Goal: Book appointment/travel/reservation

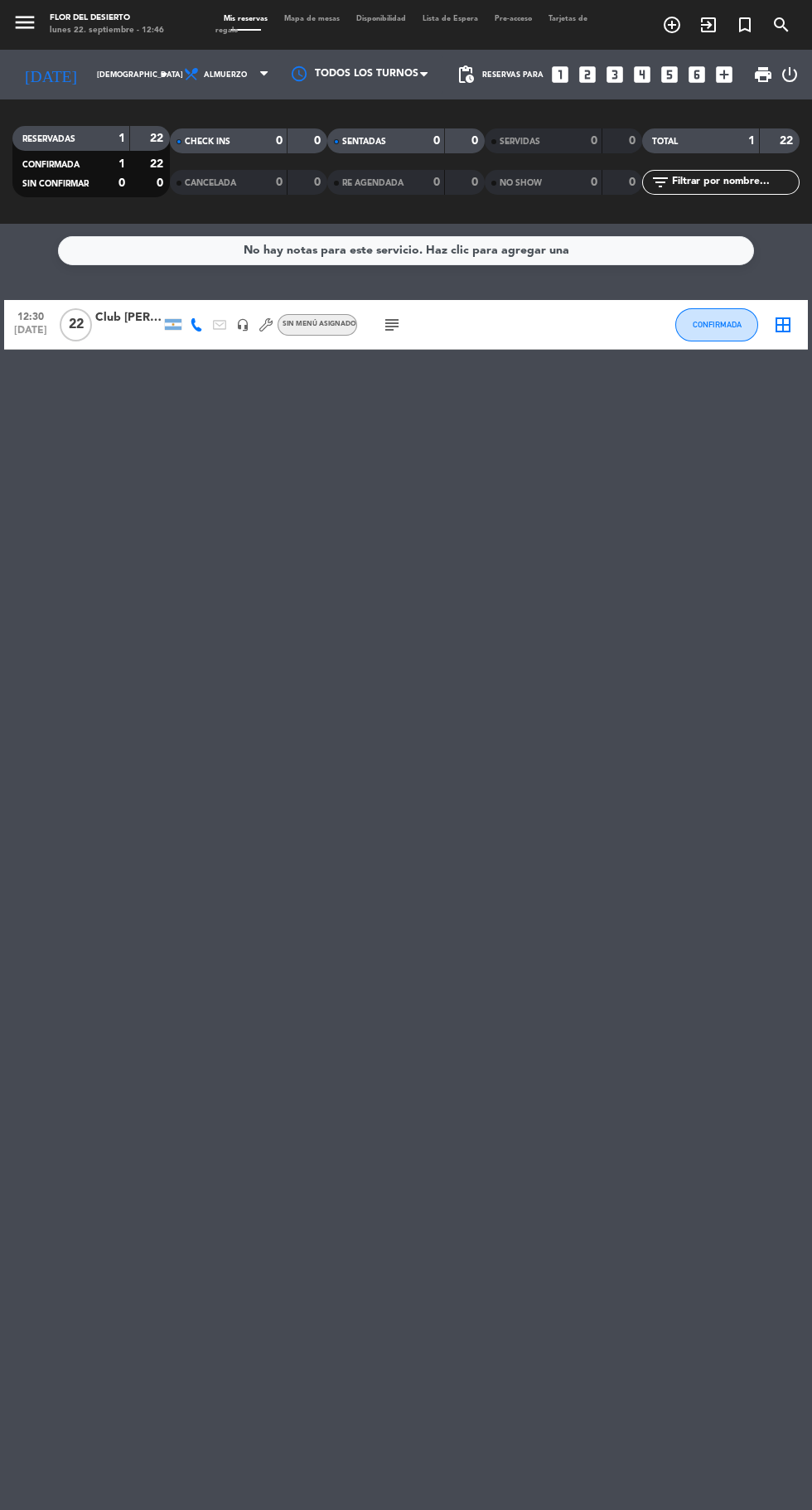
click at [582, 64] on icon "looks_two" at bounding box center [588, 75] width 21 height 21
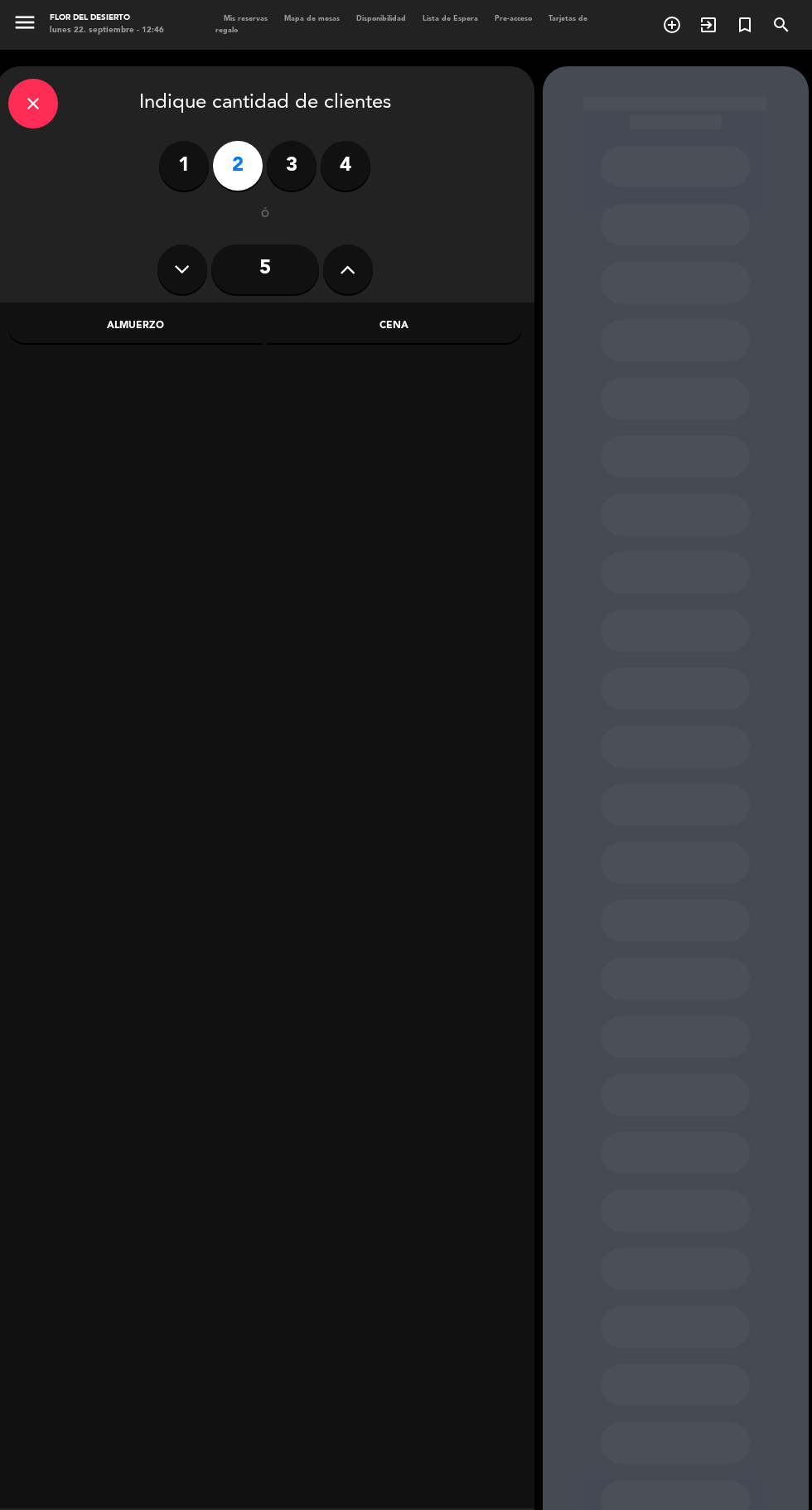
click at [181, 329] on div "Almuerzo" at bounding box center [135, 326] width 256 height 33
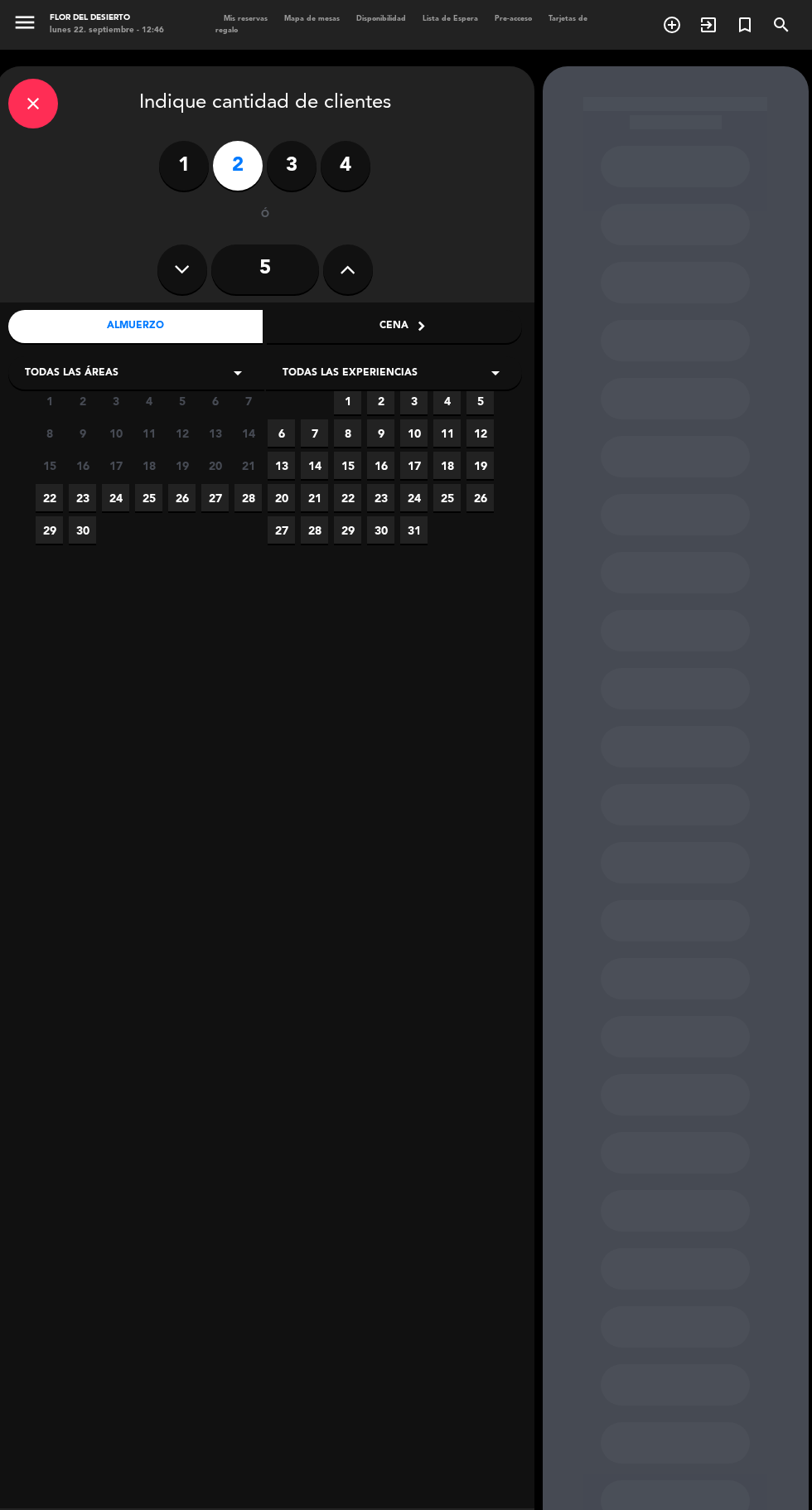
click at [369, 372] on span "Todas las experiencias" at bounding box center [350, 373] width 135 height 17
click at [410, 415] on div "A LA CARTA" at bounding box center [394, 414] width 223 height 17
click at [185, 380] on div "Todas las áreas arrow_drop_down" at bounding box center [136, 372] width 256 height 33
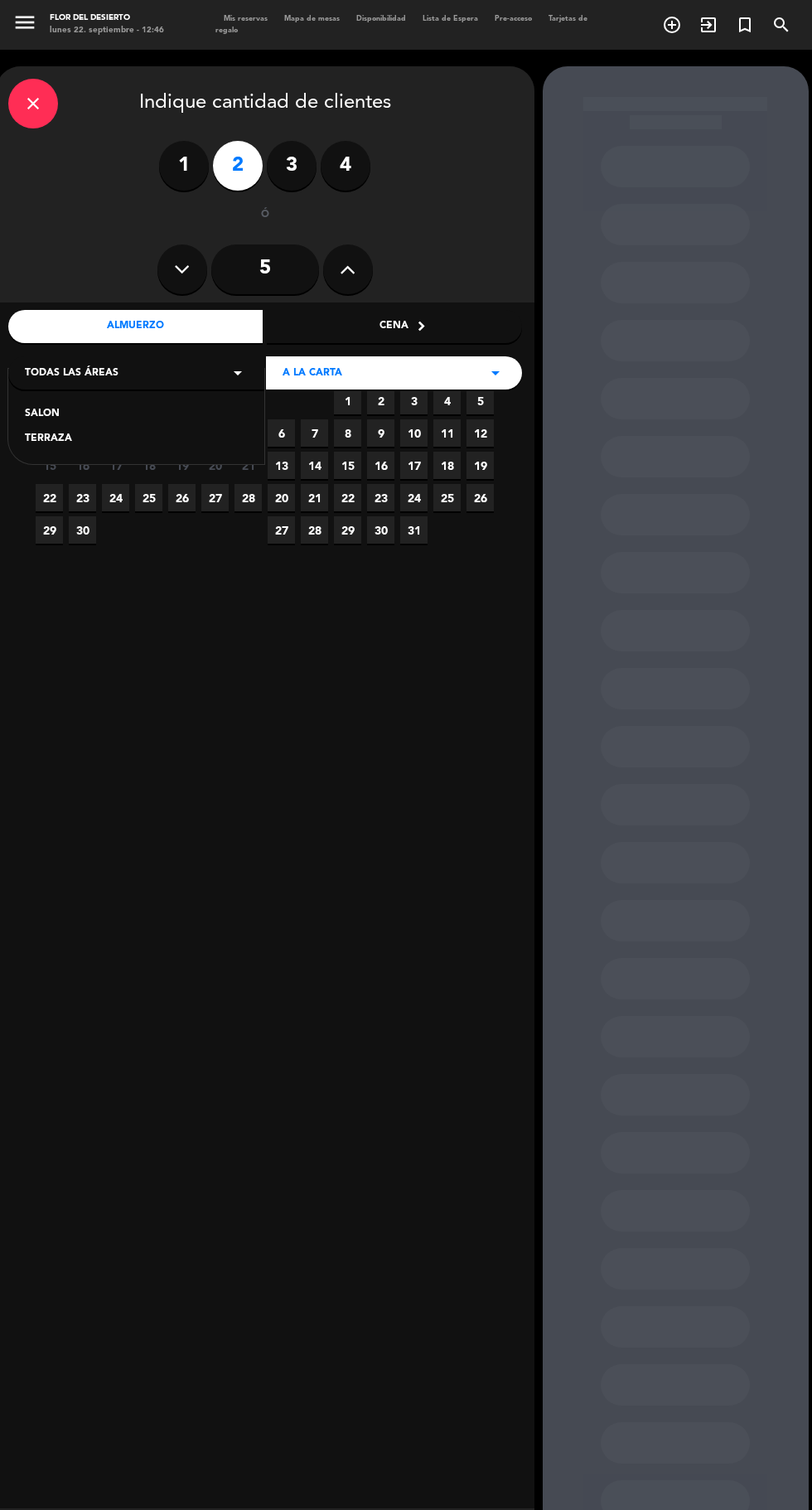
click at [173, 415] on div "SALON" at bounding box center [136, 414] width 223 height 17
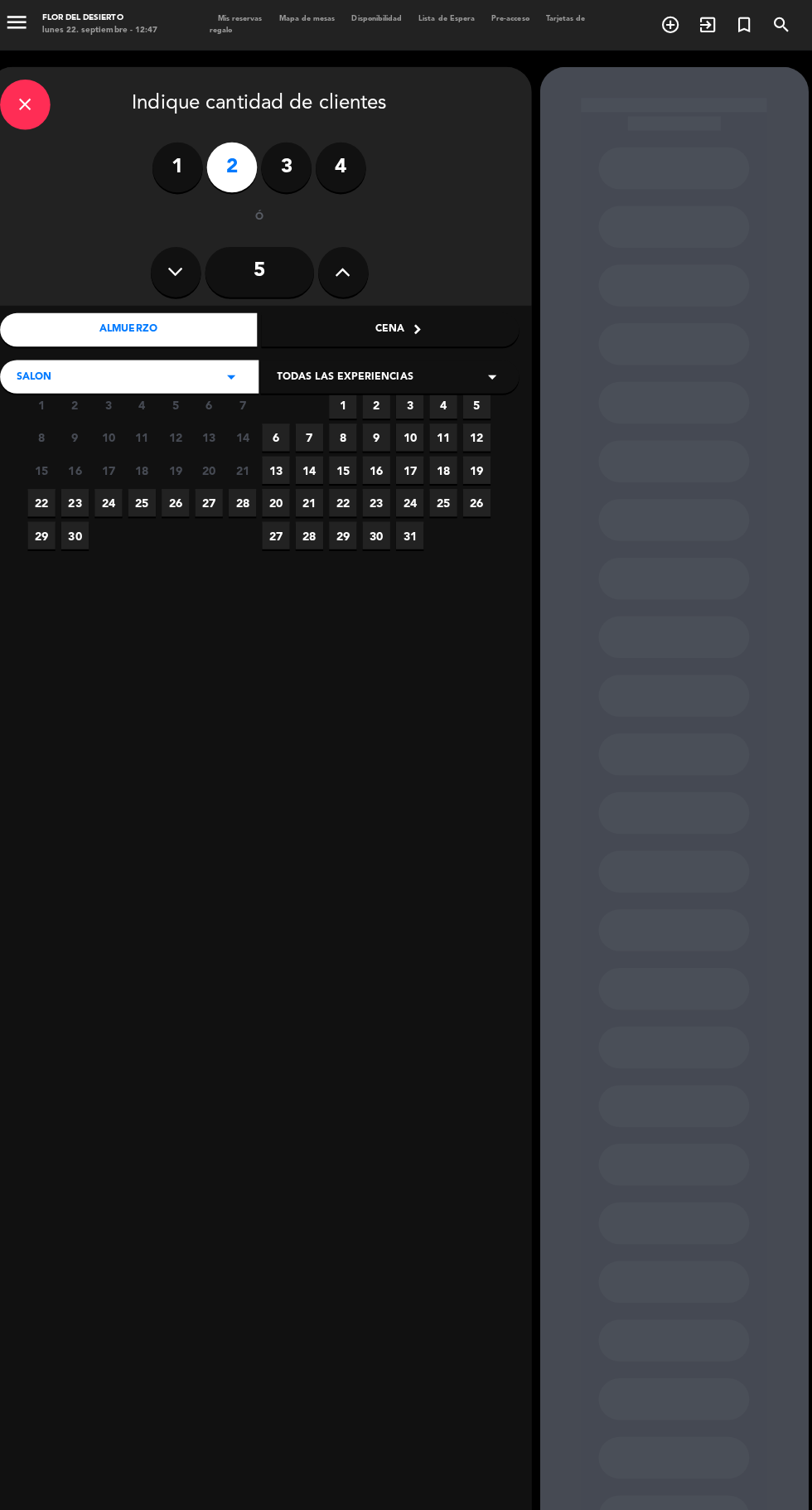
click at [347, 434] on span "8" at bounding box center [347, 433] width 28 height 28
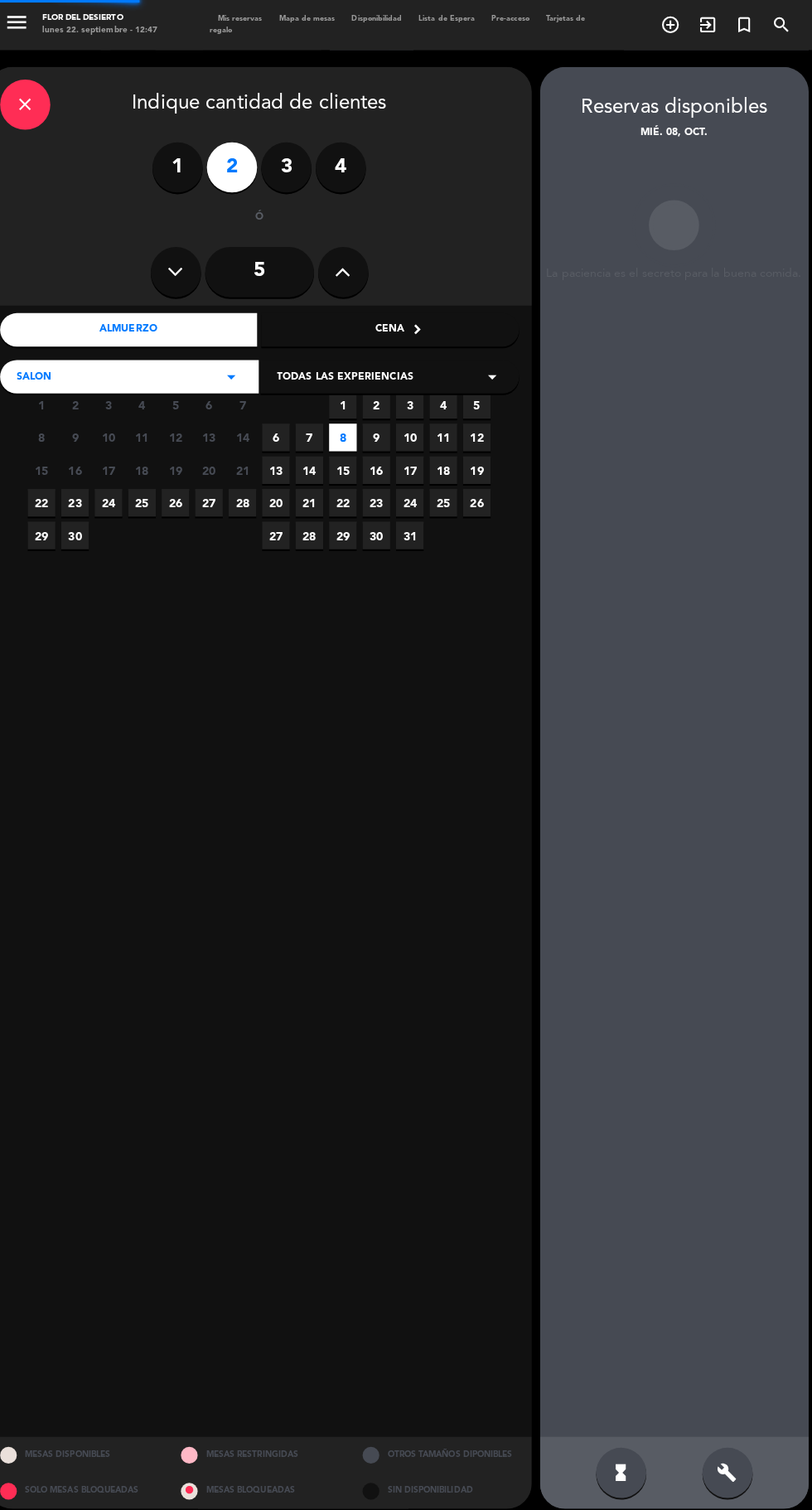
scroll to position [66, 0]
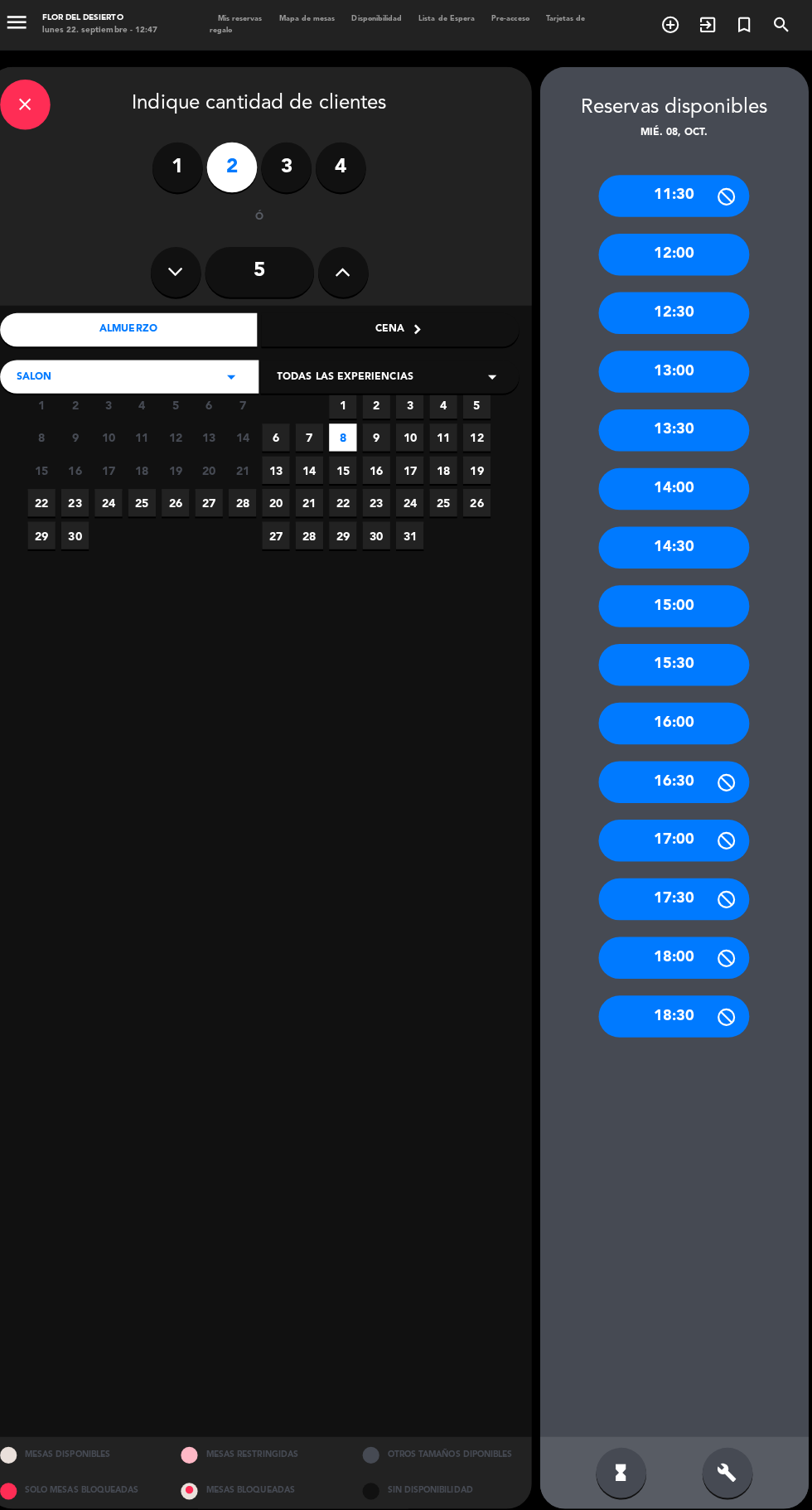
click at [715, 347] on div "13:00" at bounding box center [676, 368] width 150 height 42
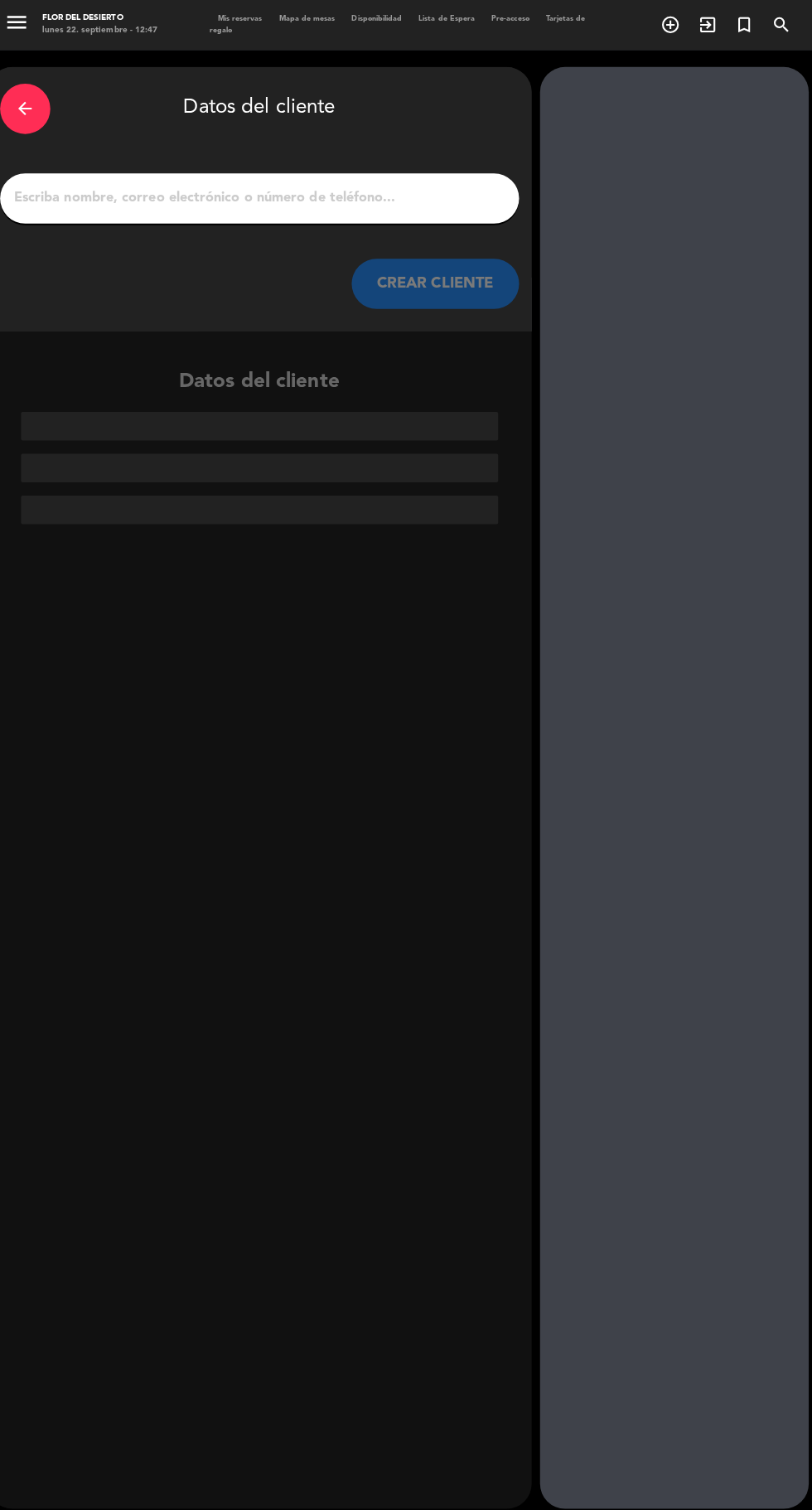
click at [384, 185] on input "1" at bounding box center [264, 197] width 489 height 23
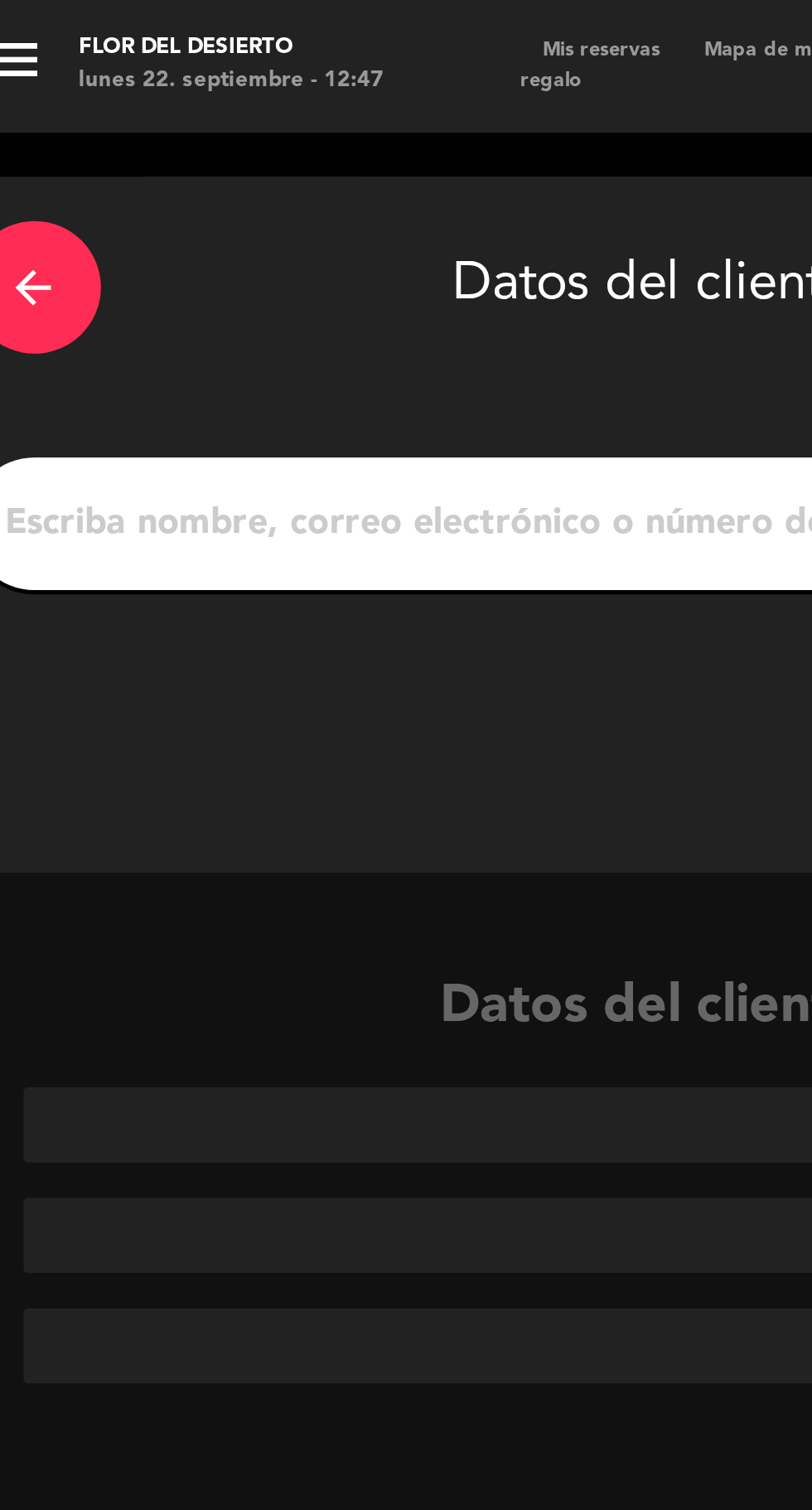
scroll to position [27, 0]
click at [93, 185] on input "1" at bounding box center [264, 197] width 489 height 23
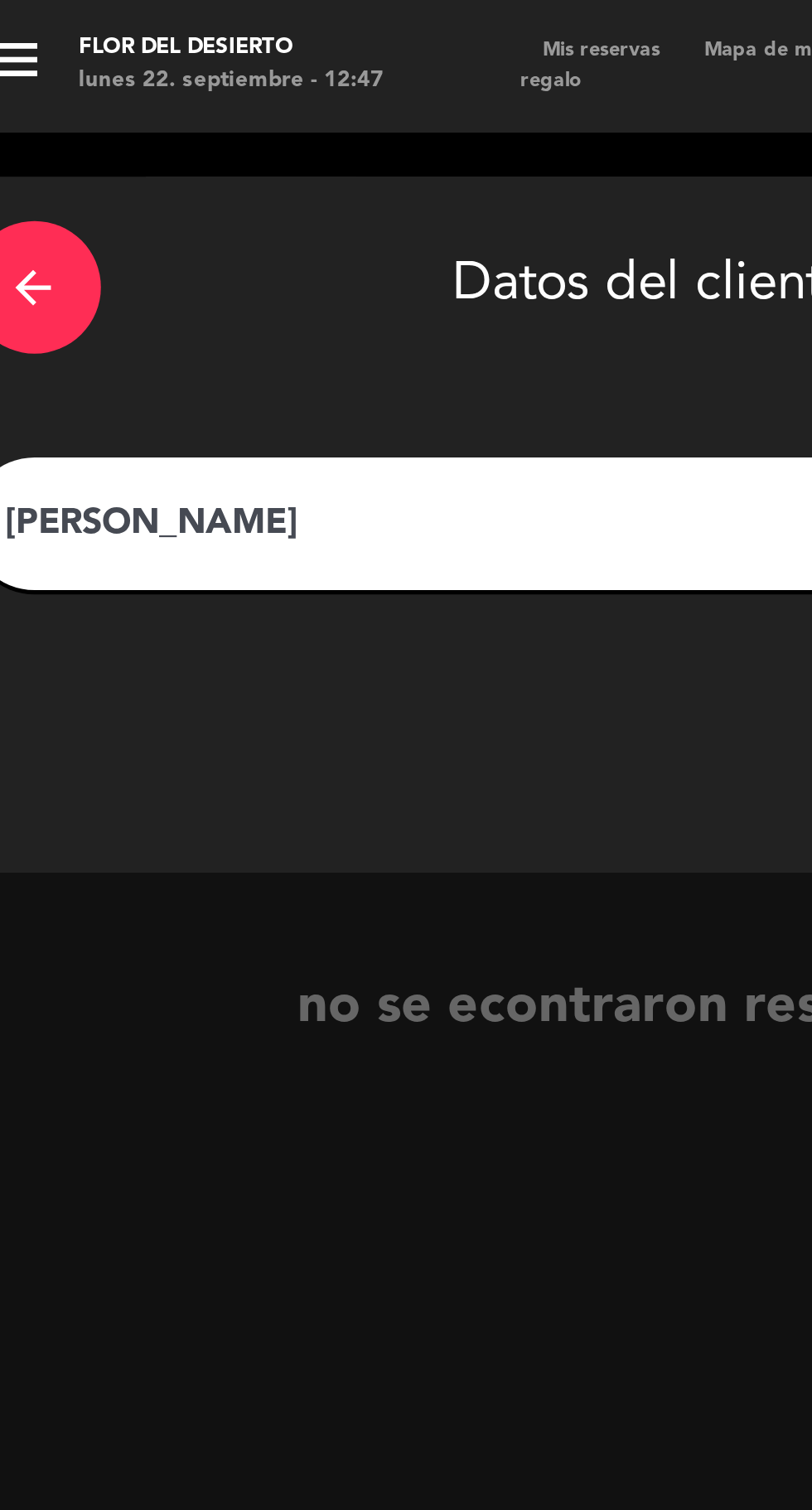
type input "[PERSON_NAME]"
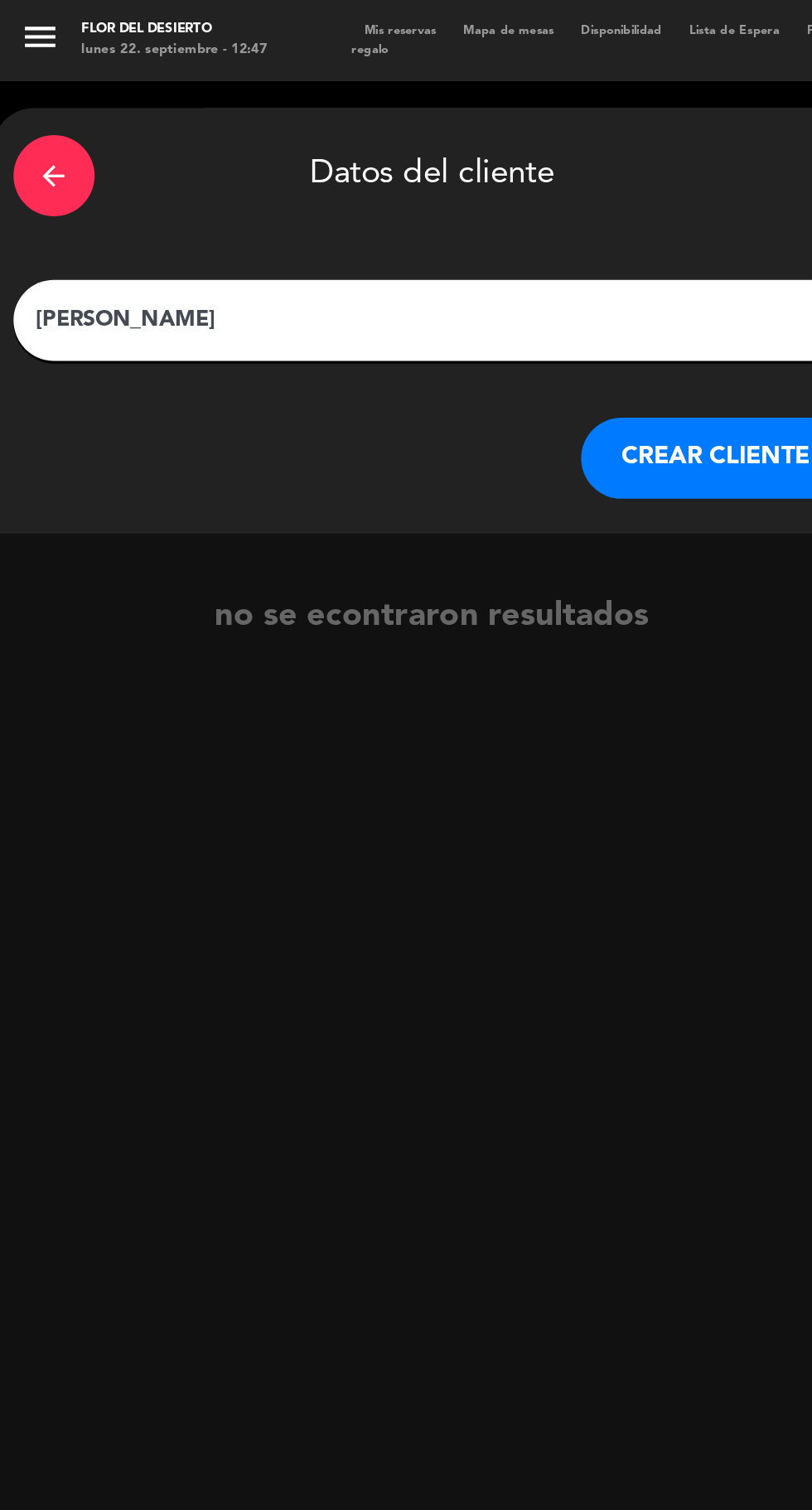
scroll to position [25, 0]
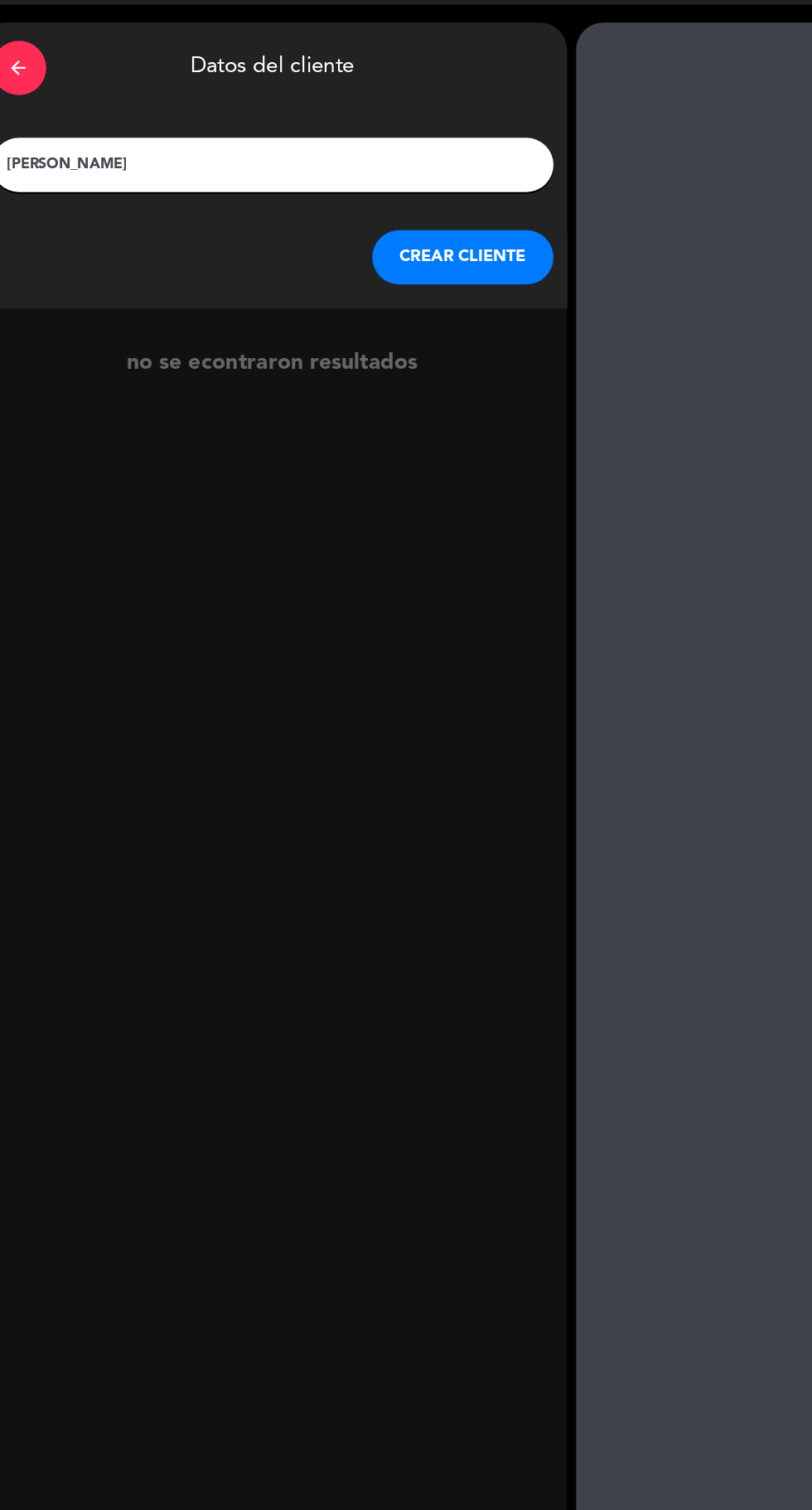
click at [426, 256] on button "CREAR CLIENTE" at bounding box center [439, 281] width 166 height 50
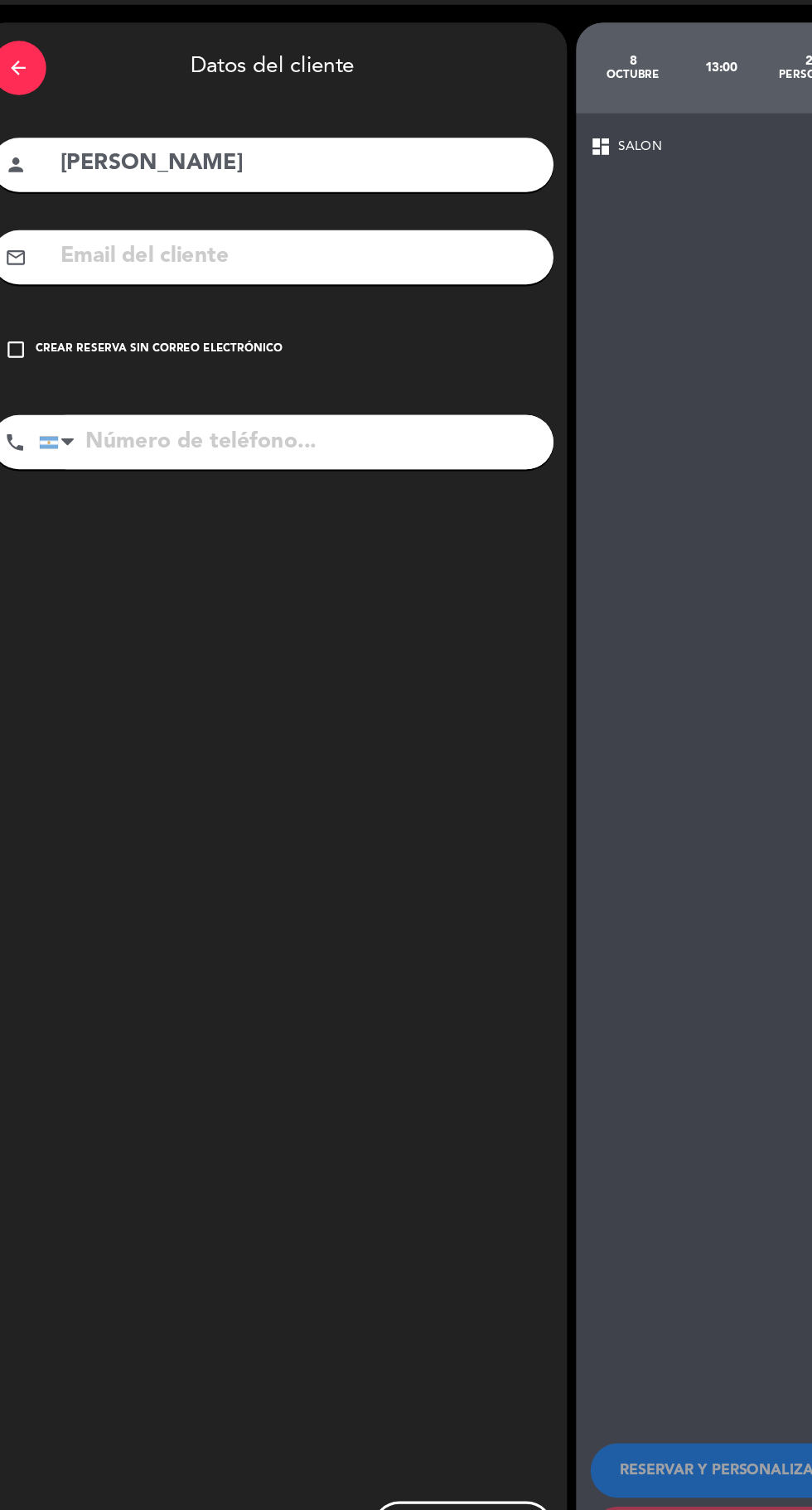
click at [30, 355] on icon "check_box_outline_blank" at bounding box center [30, 365] width 20 height 20
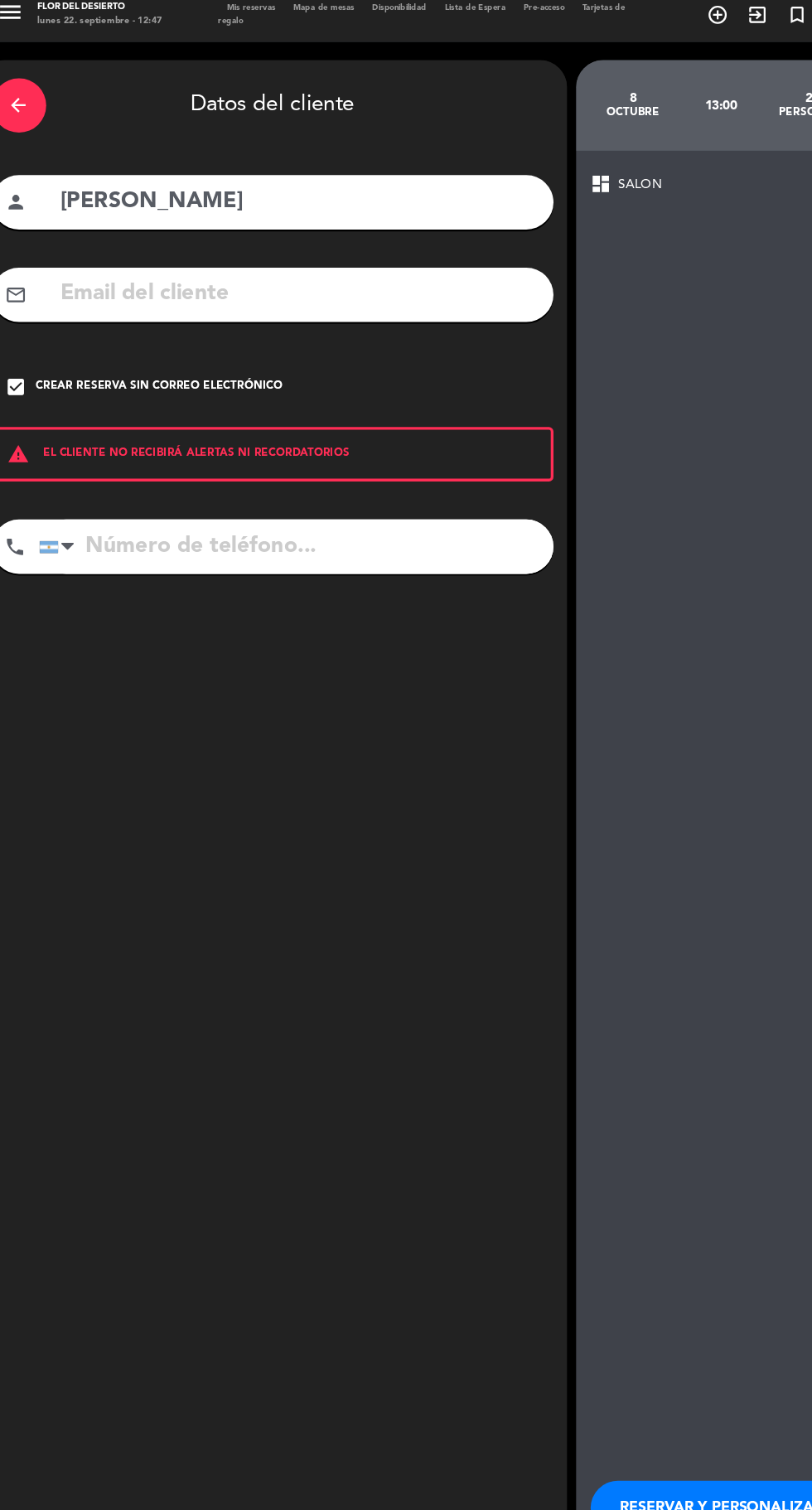
scroll to position [0, 0]
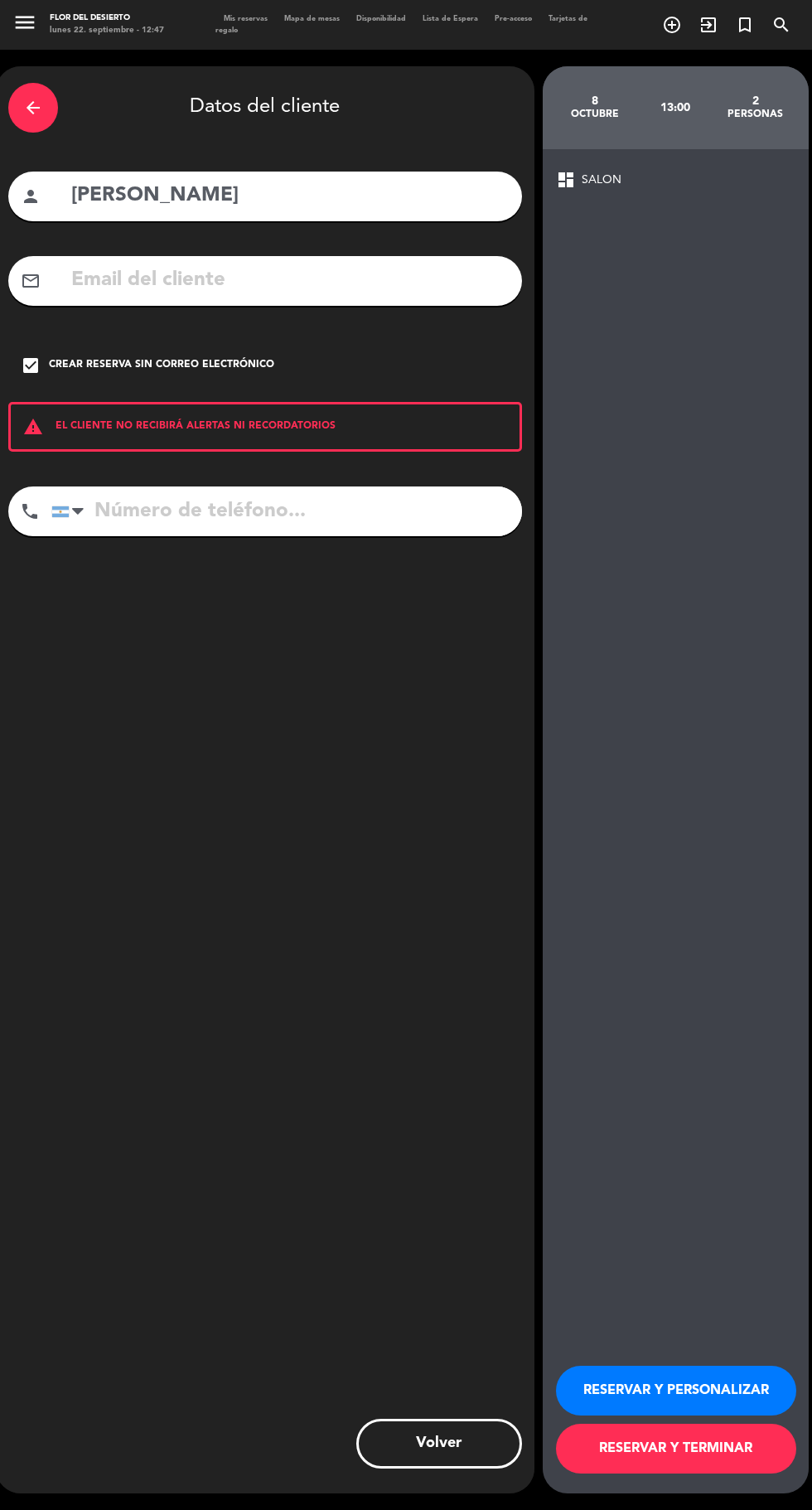
click at [722, 1416] on button "RESERVAR Y PERSONALIZAR" at bounding box center [676, 1391] width 240 height 50
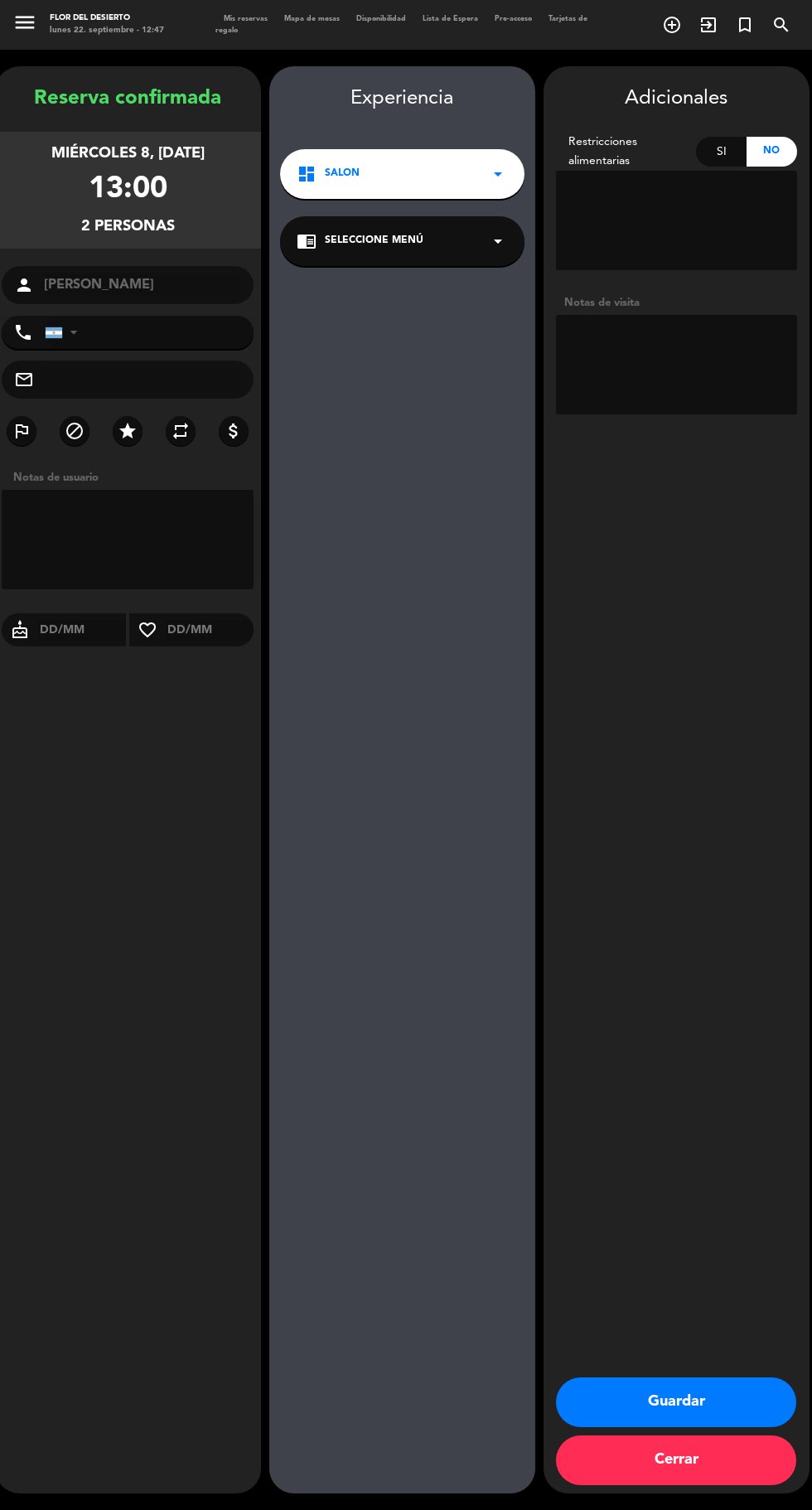
click at [646, 345] on textarea at bounding box center [676, 365] width 241 height 100
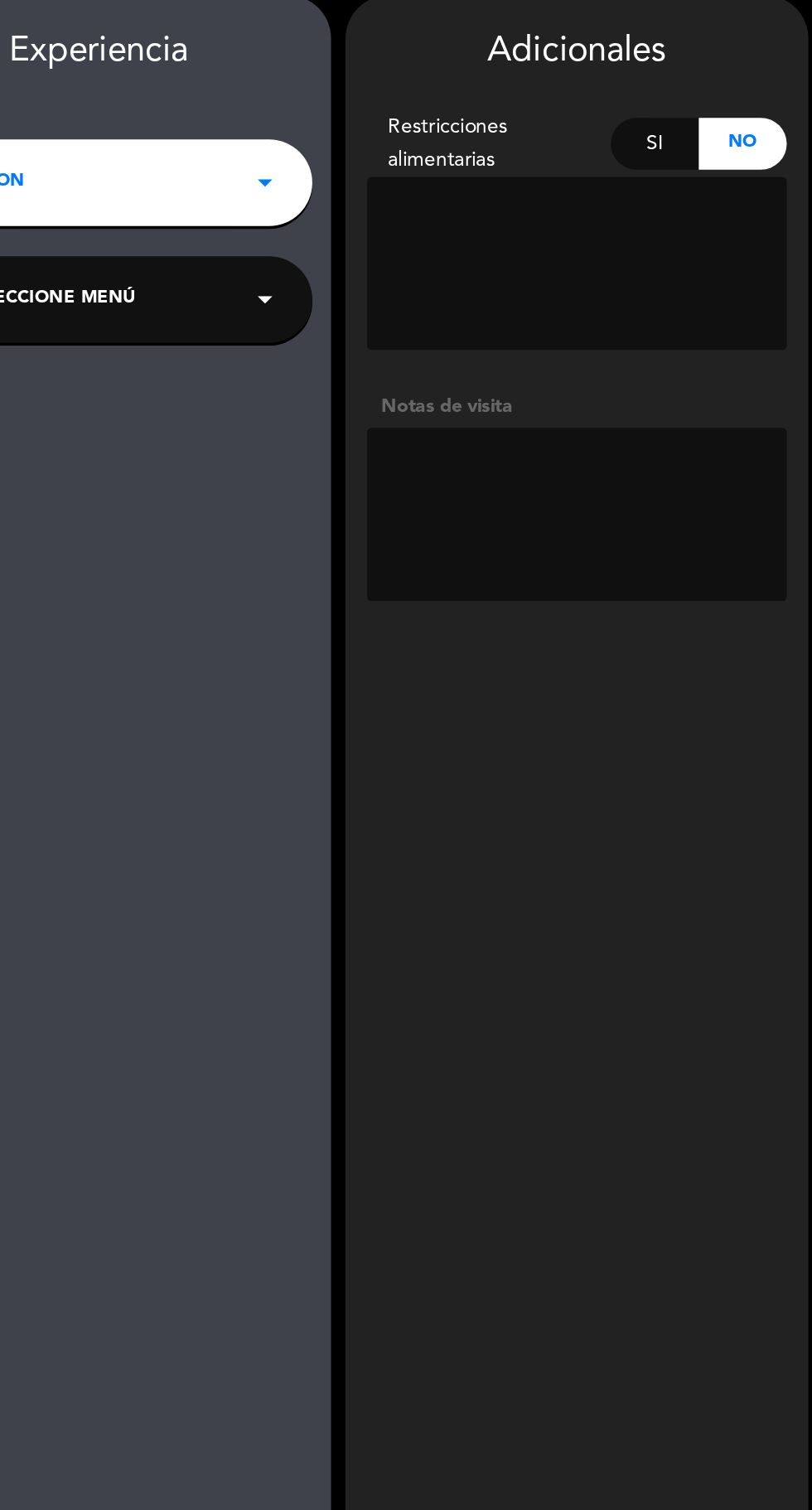
click at [608, 347] on textarea at bounding box center [676, 365] width 241 height 100
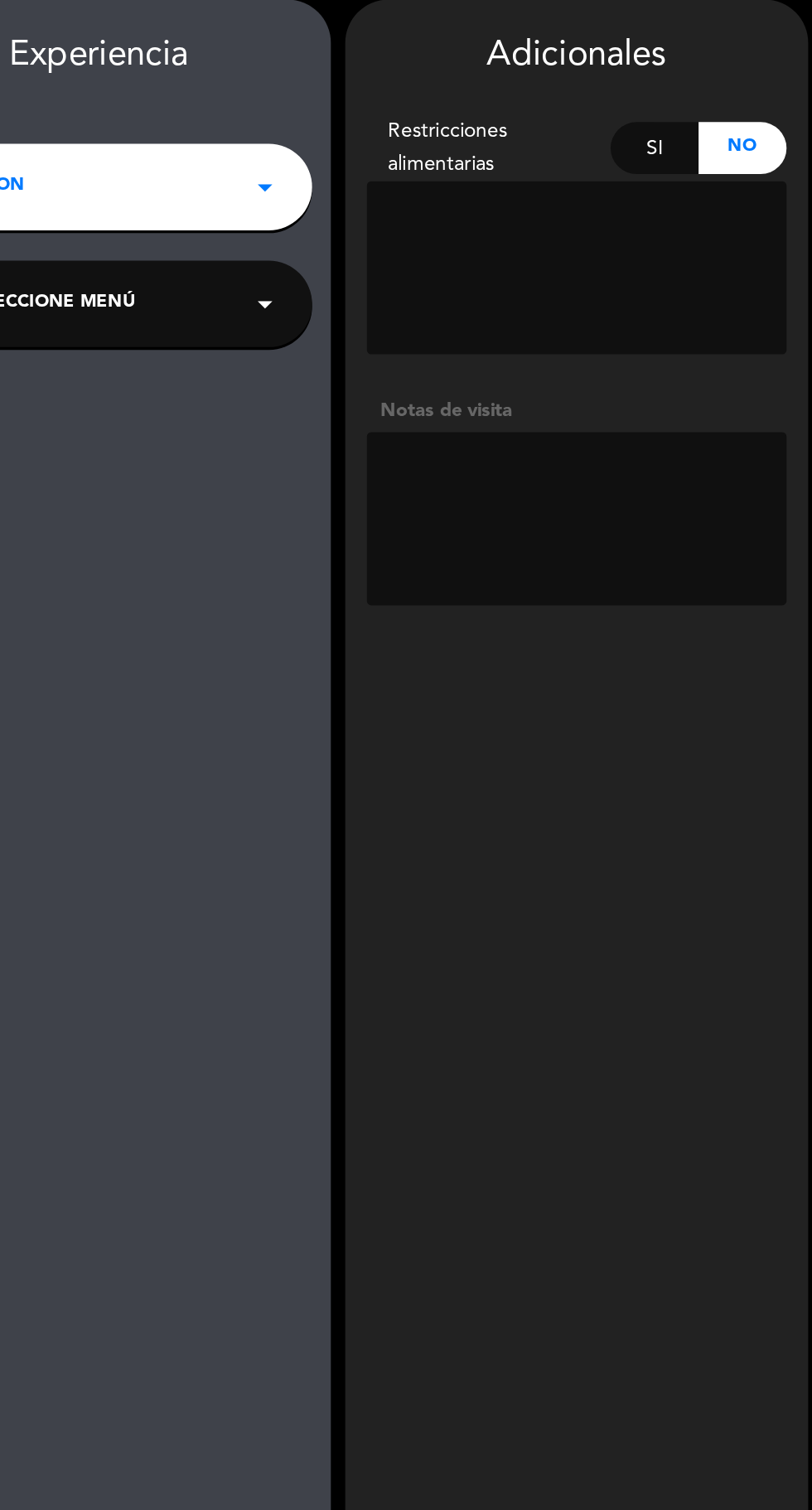
paste textarea "Cena "[PERSON_NAME] menú en La Flor" ○ Incluye: entrada -+ plato principal + po…"
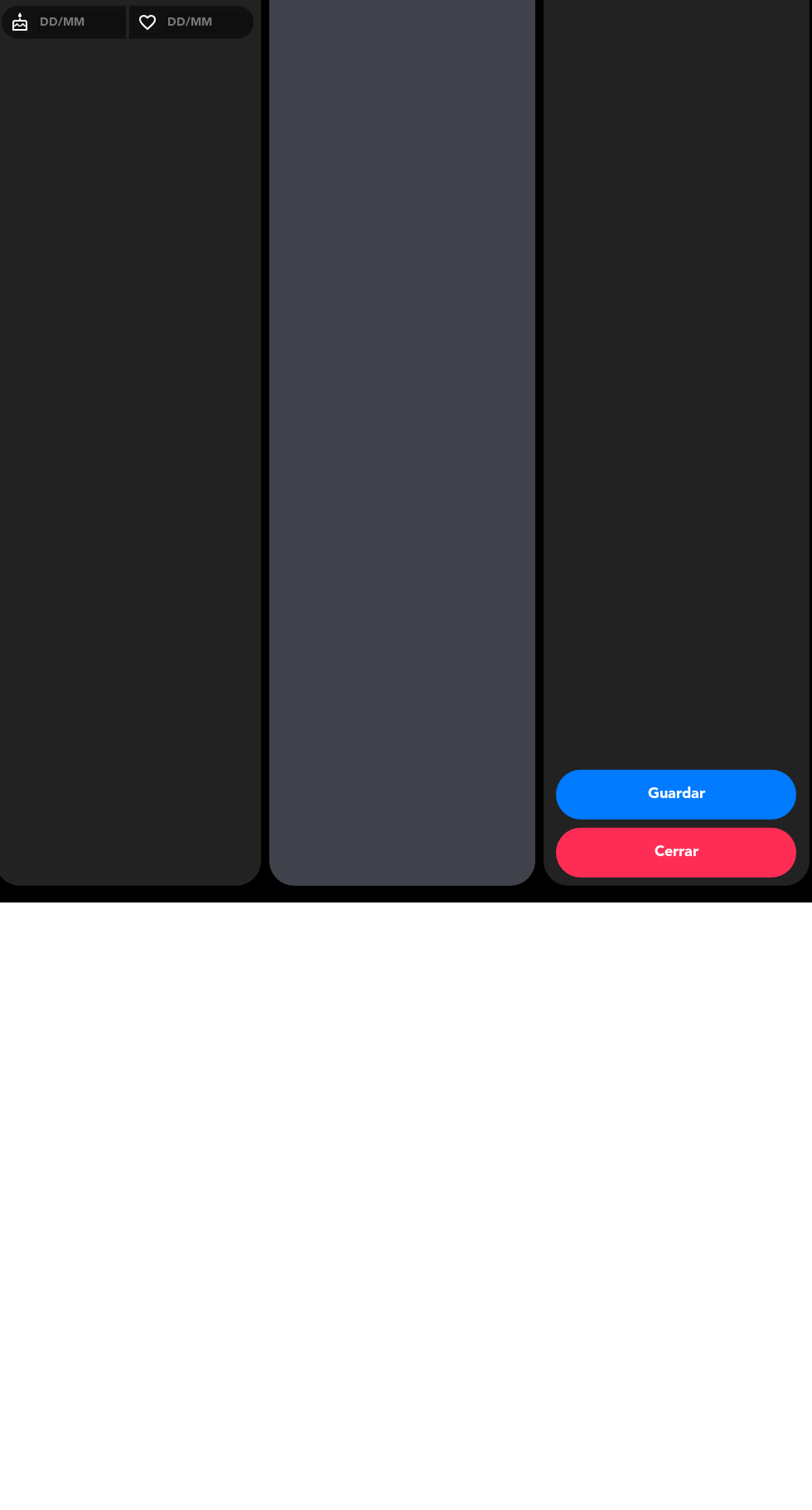
type textarea "Cena "[PERSON_NAME] menú en La Flor" ○ Incluye: entrada -+ plato principal + po…"
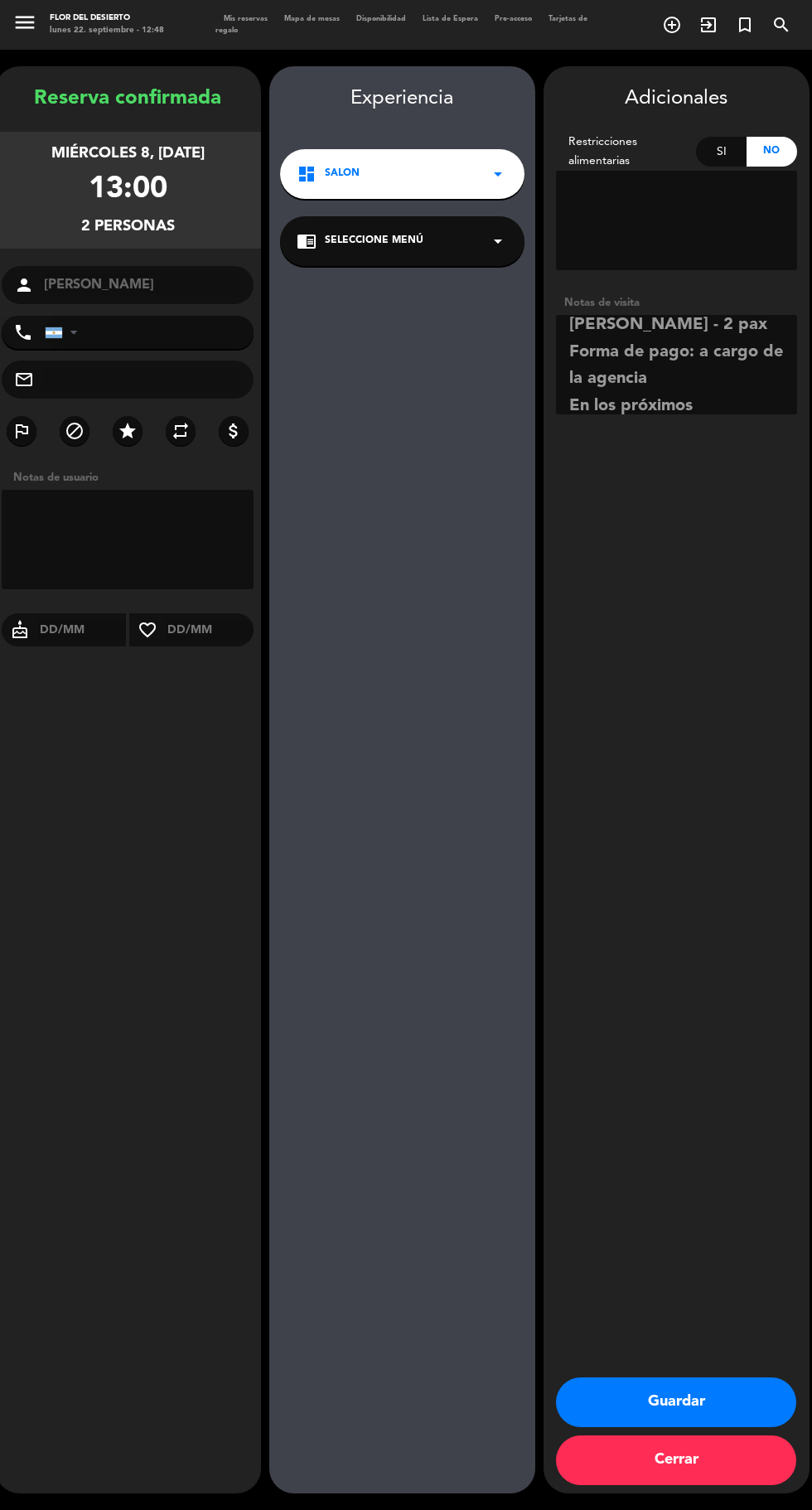
click at [90, 142] on div "miércoles 8, [DATE]" at bounding box center [128, 153] width 153 height 24
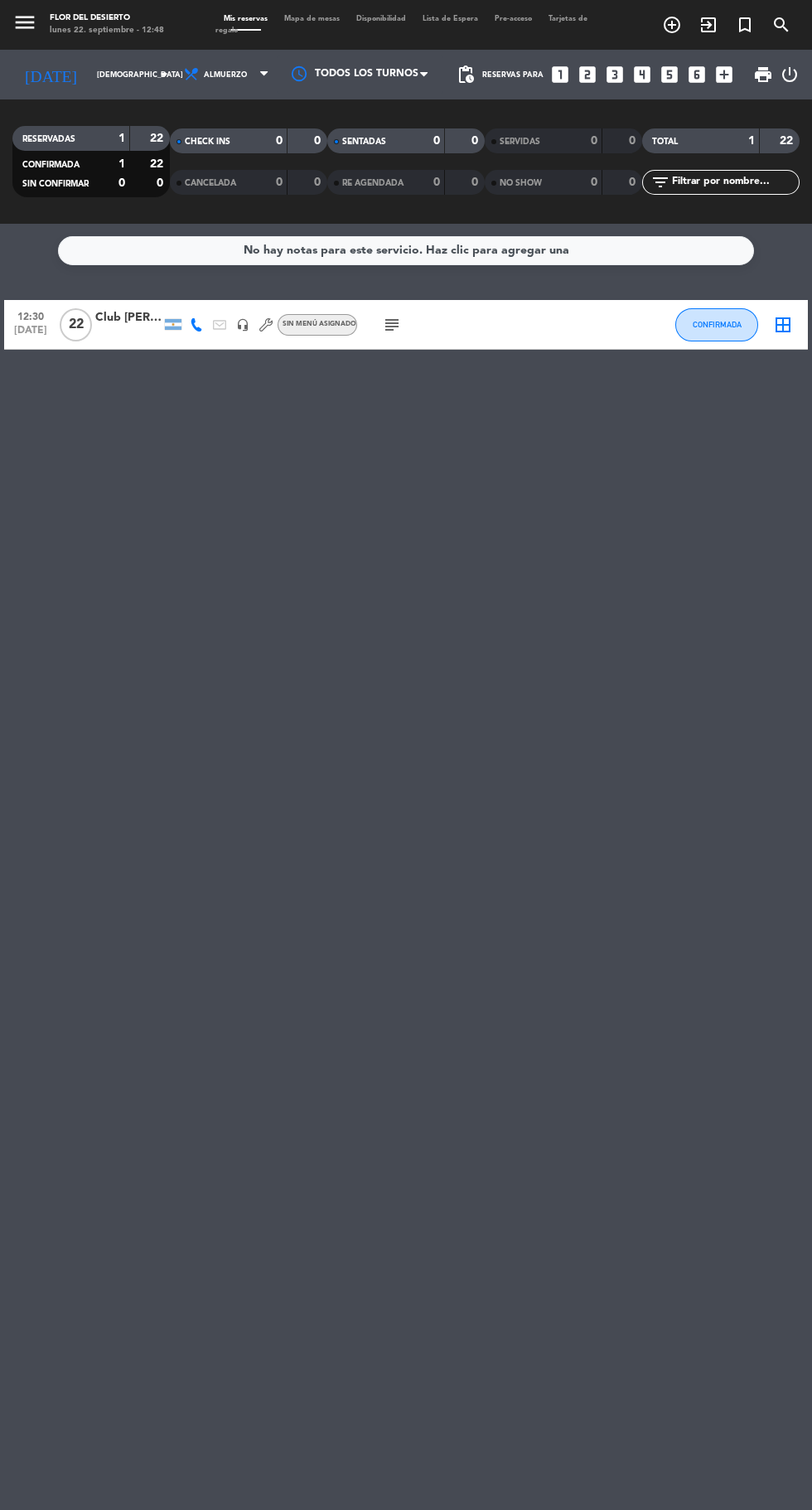
click at [588, 73] on icon "looks_two" at bounding box center [588, 75] width 21 height 21
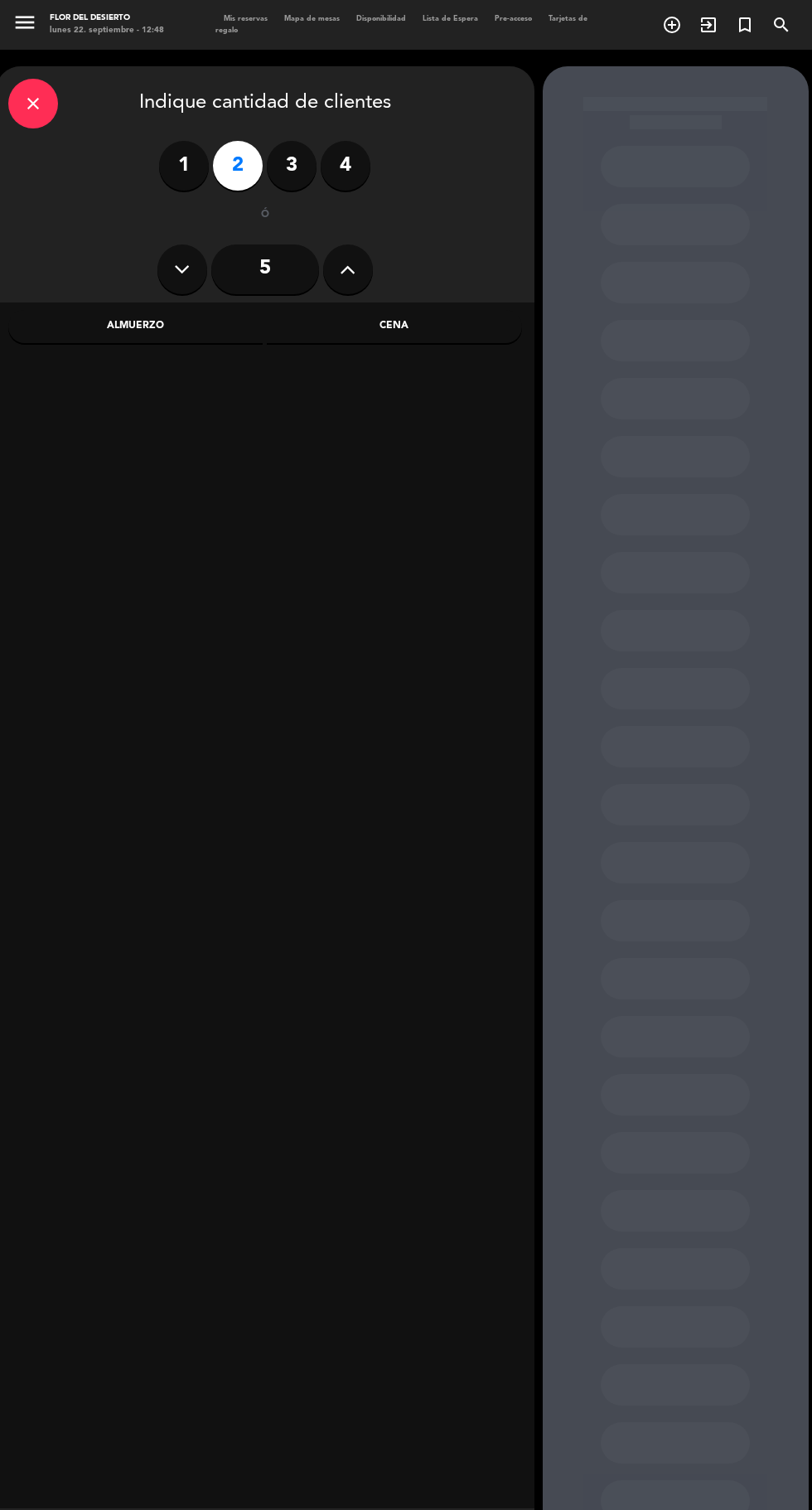
click at [168, 318] on div "Almuerzo" at bounding box center [135, 326] width 256 height 33
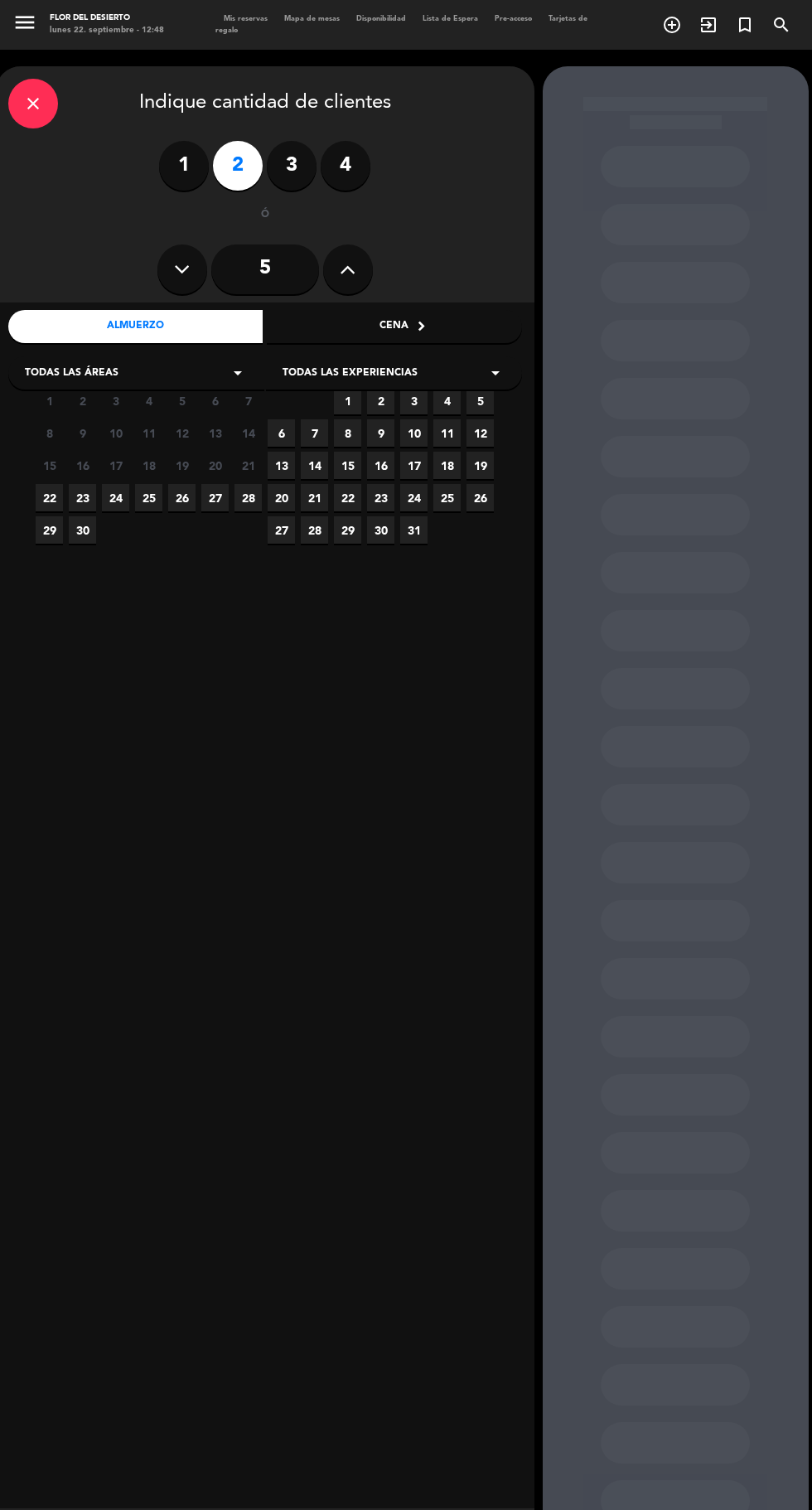
click at [373, 400] on span "2" at bounding box center [380, 401] width 28 height 28
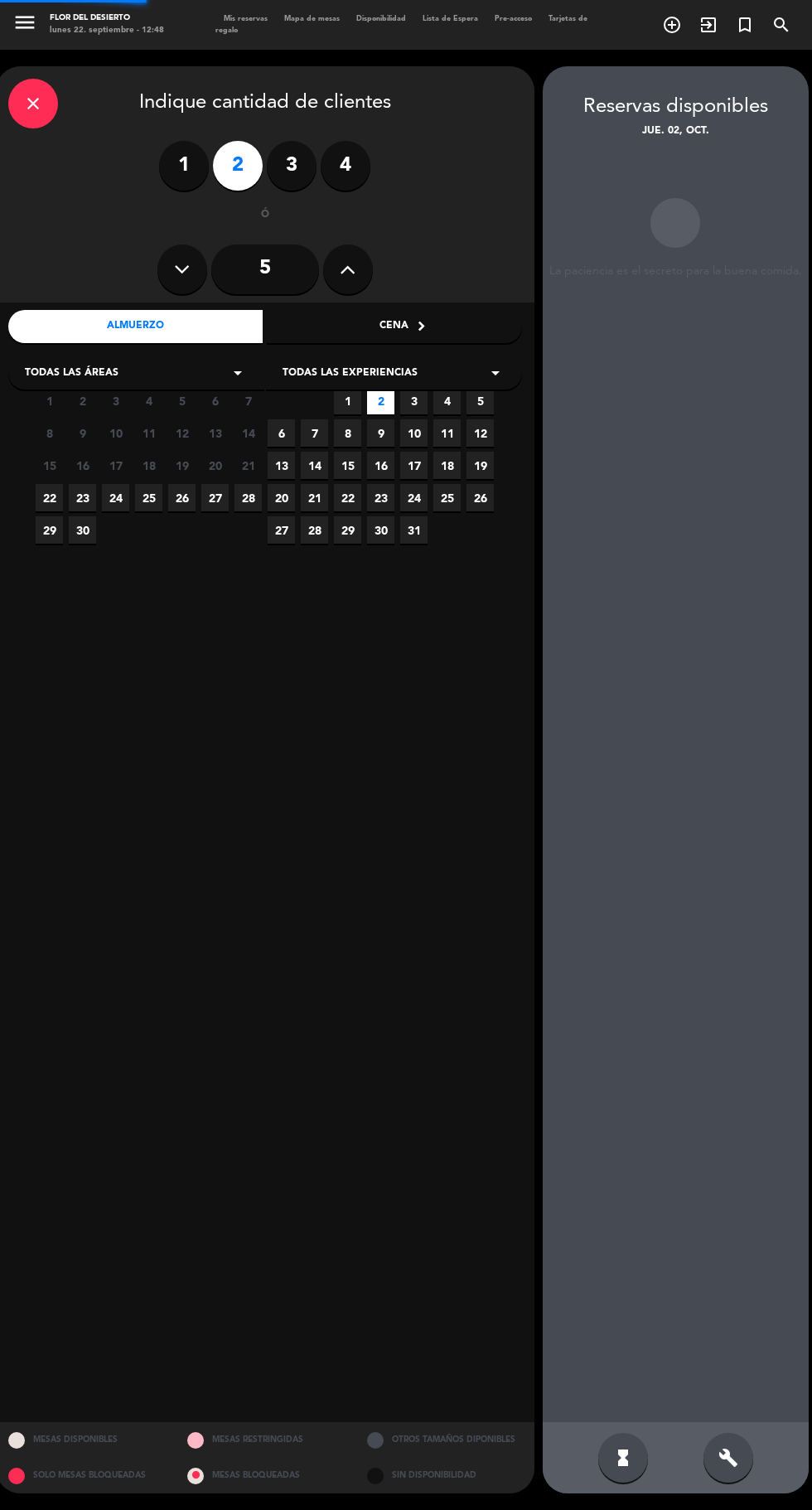
scroll to position [66, 0]
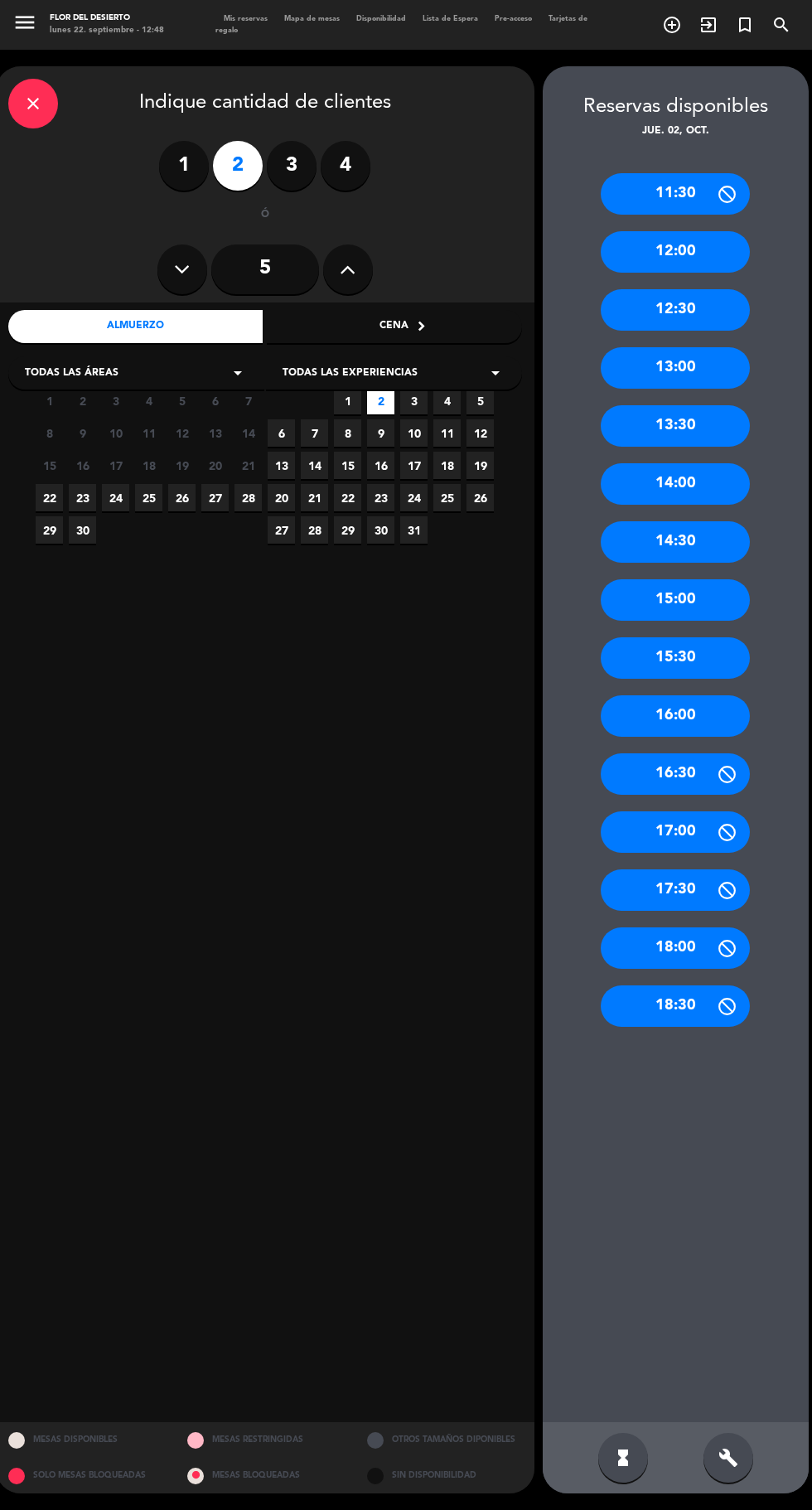
click at [693, 347] on div "13:00" at bounding box center [676, 368] width 150 height 42
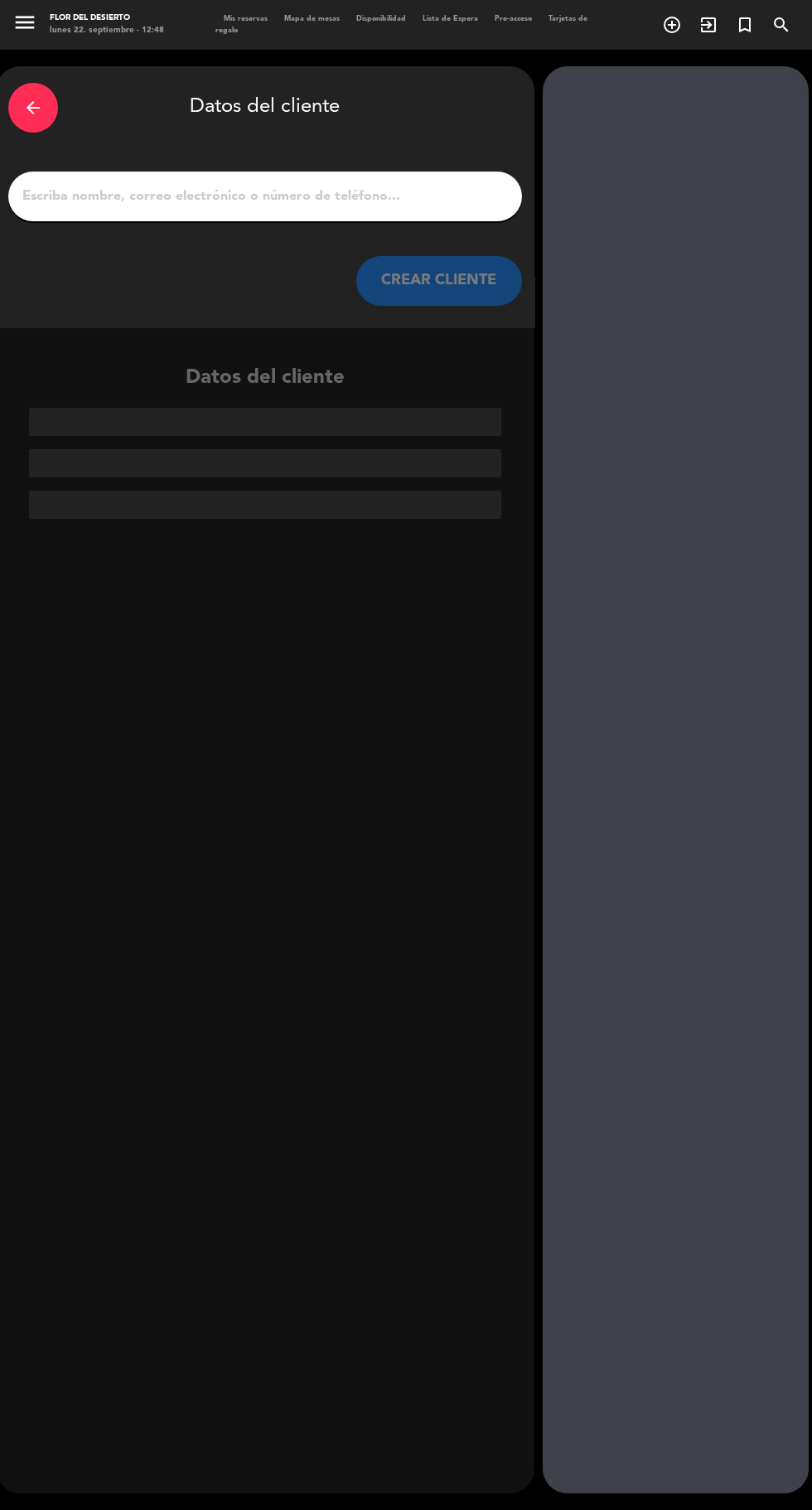
click at [369, 185] on input "1" at bounding box center [264, 197] width 489 height 23
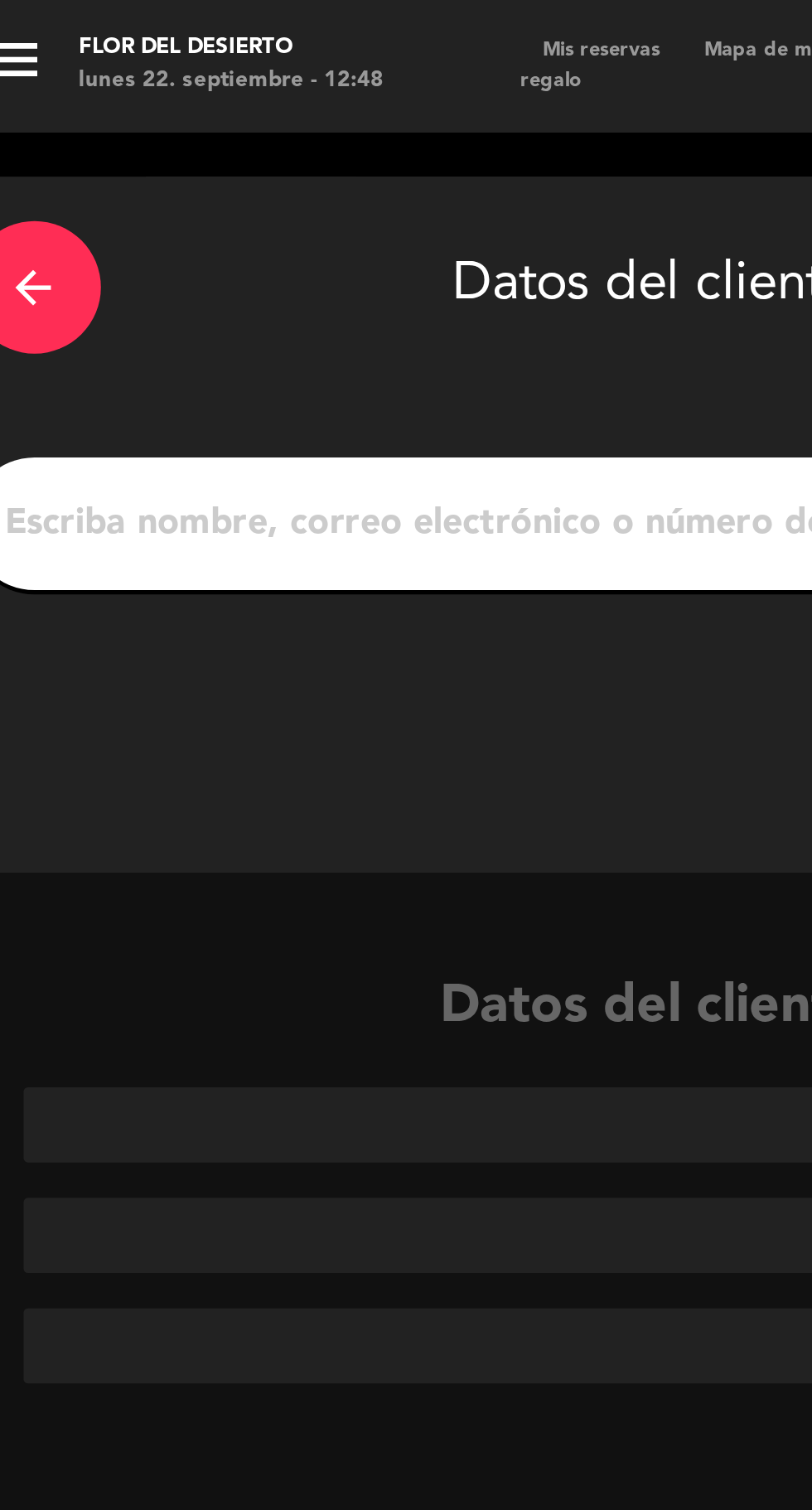
scroll to position [27, 0]
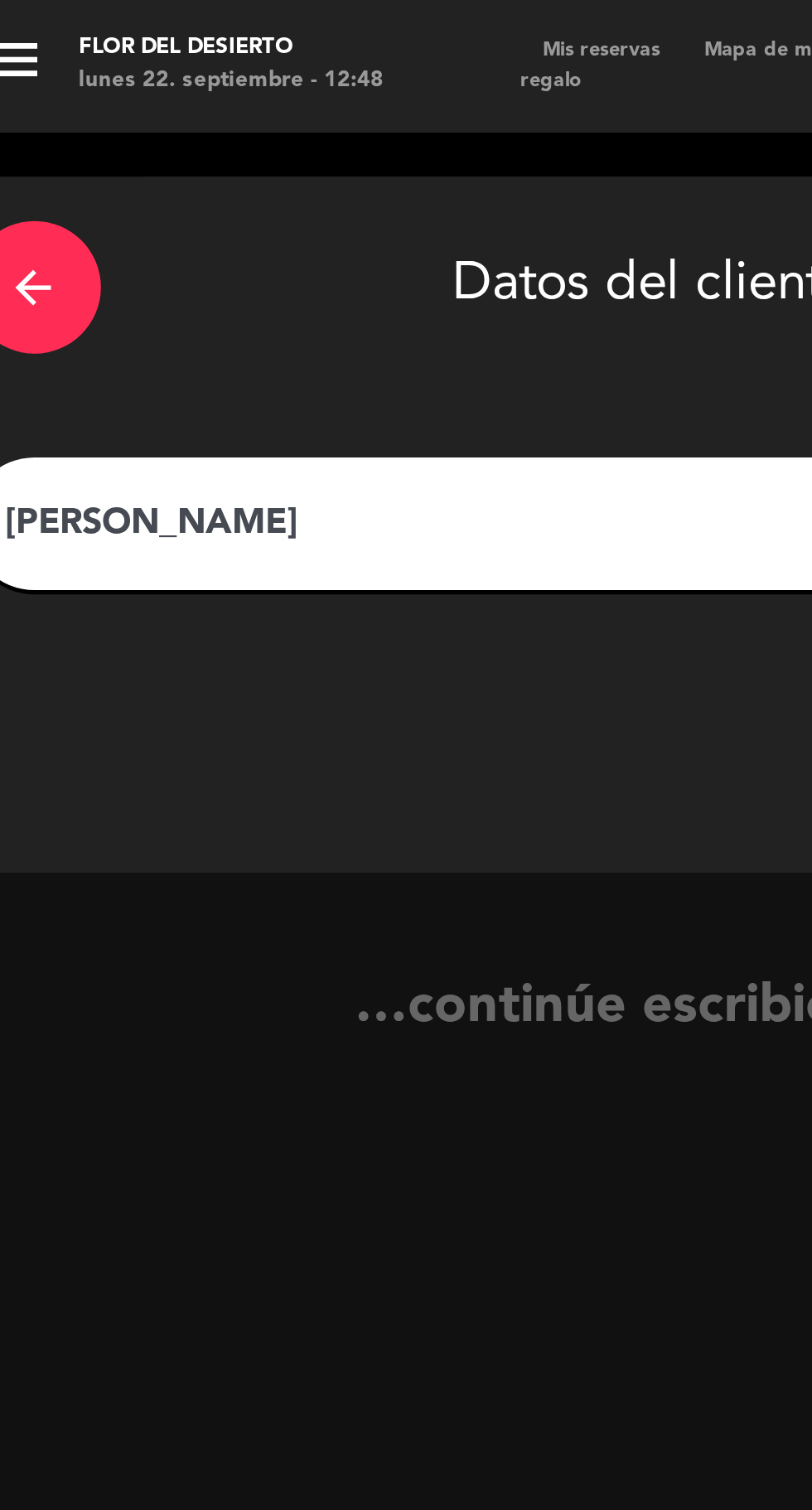
type input "[PERSON_NAME]"
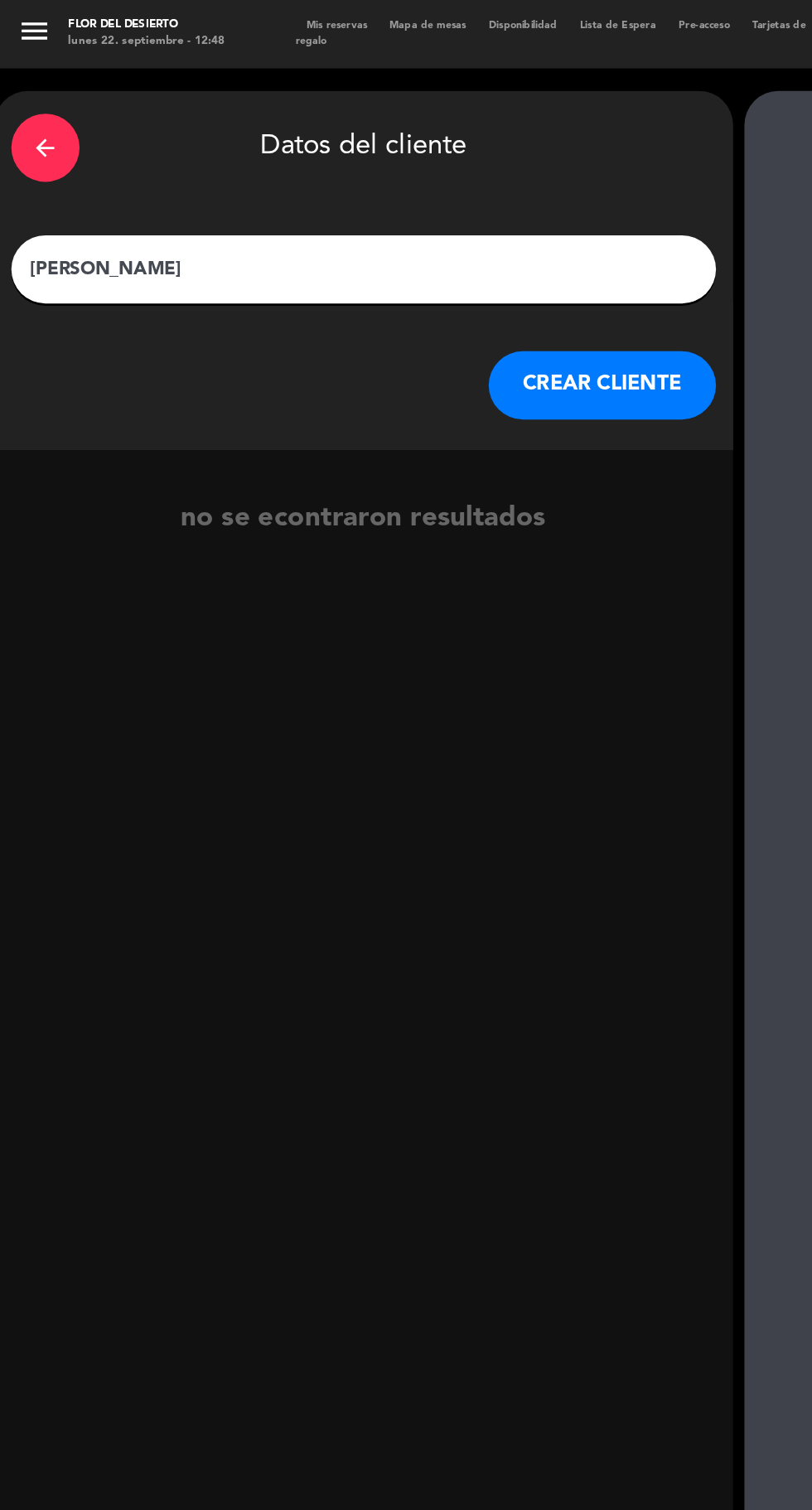
click at [450, 256] on button "CREAR CLIENTE" at bounding box center [439, 281] width 166 height 50
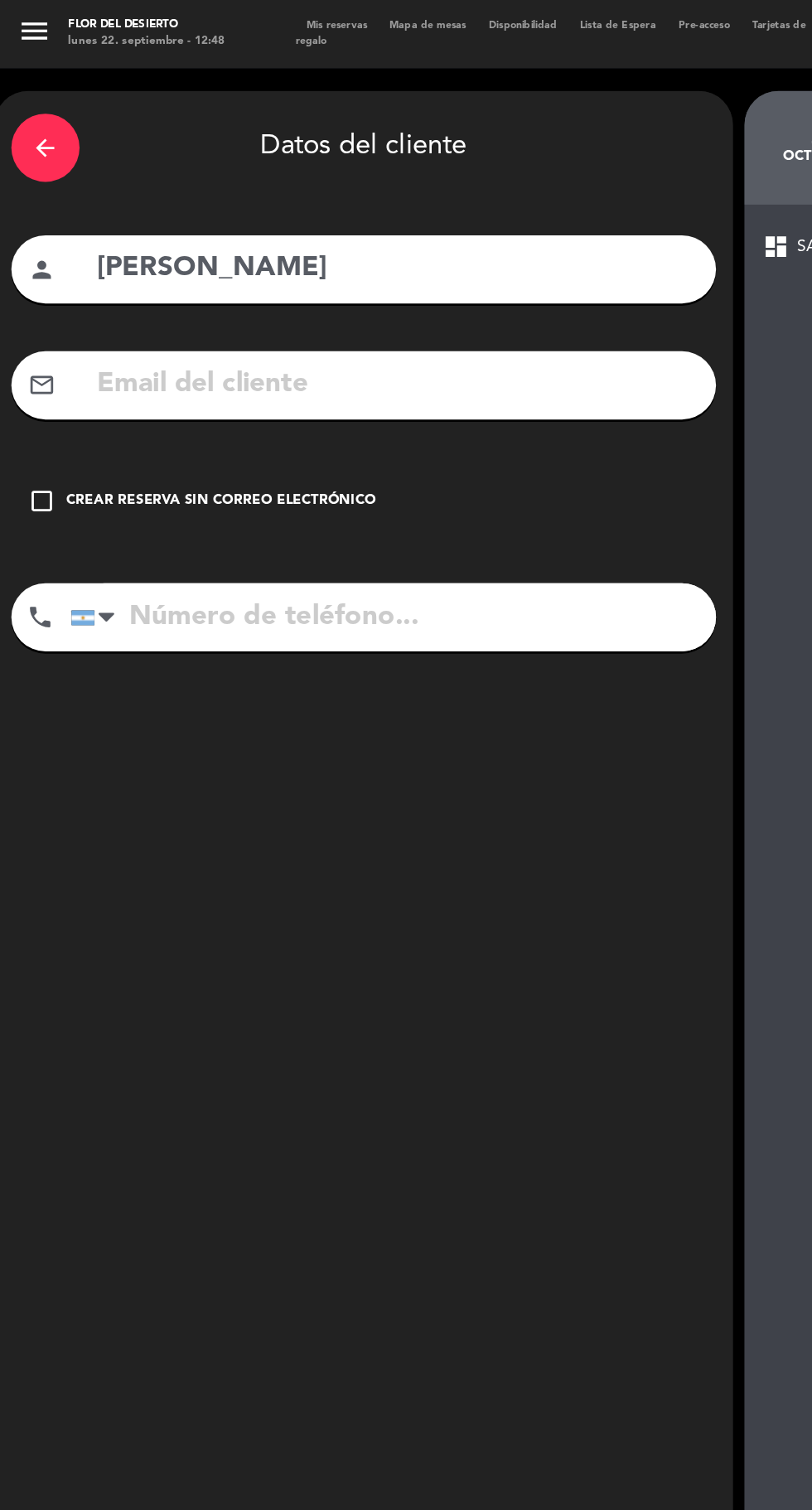
click at [37, 355] on icon "check_box_outline_blank" at bounding box center [30, 365] width 20 height 20
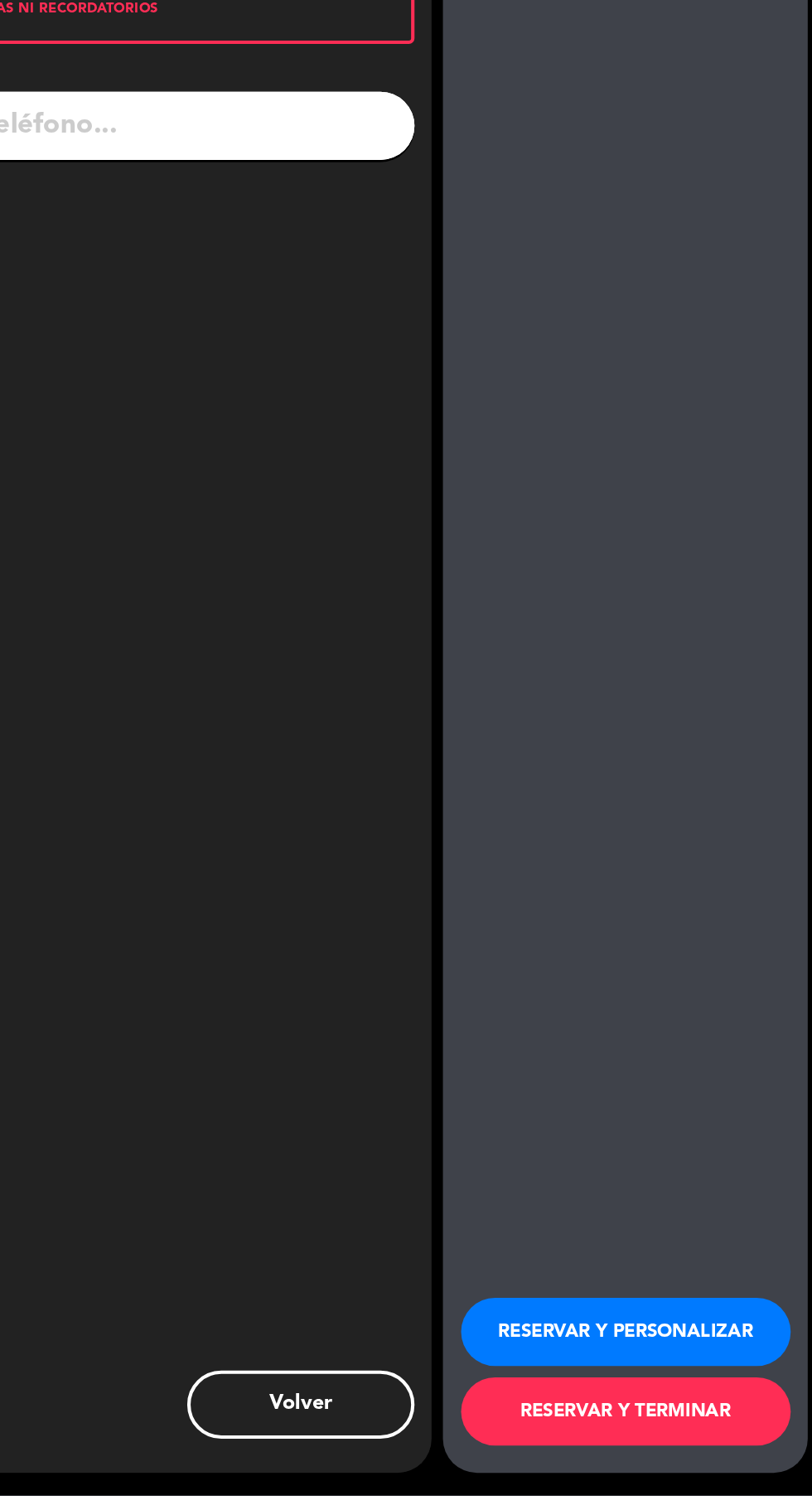
scroll to position [0, 0]
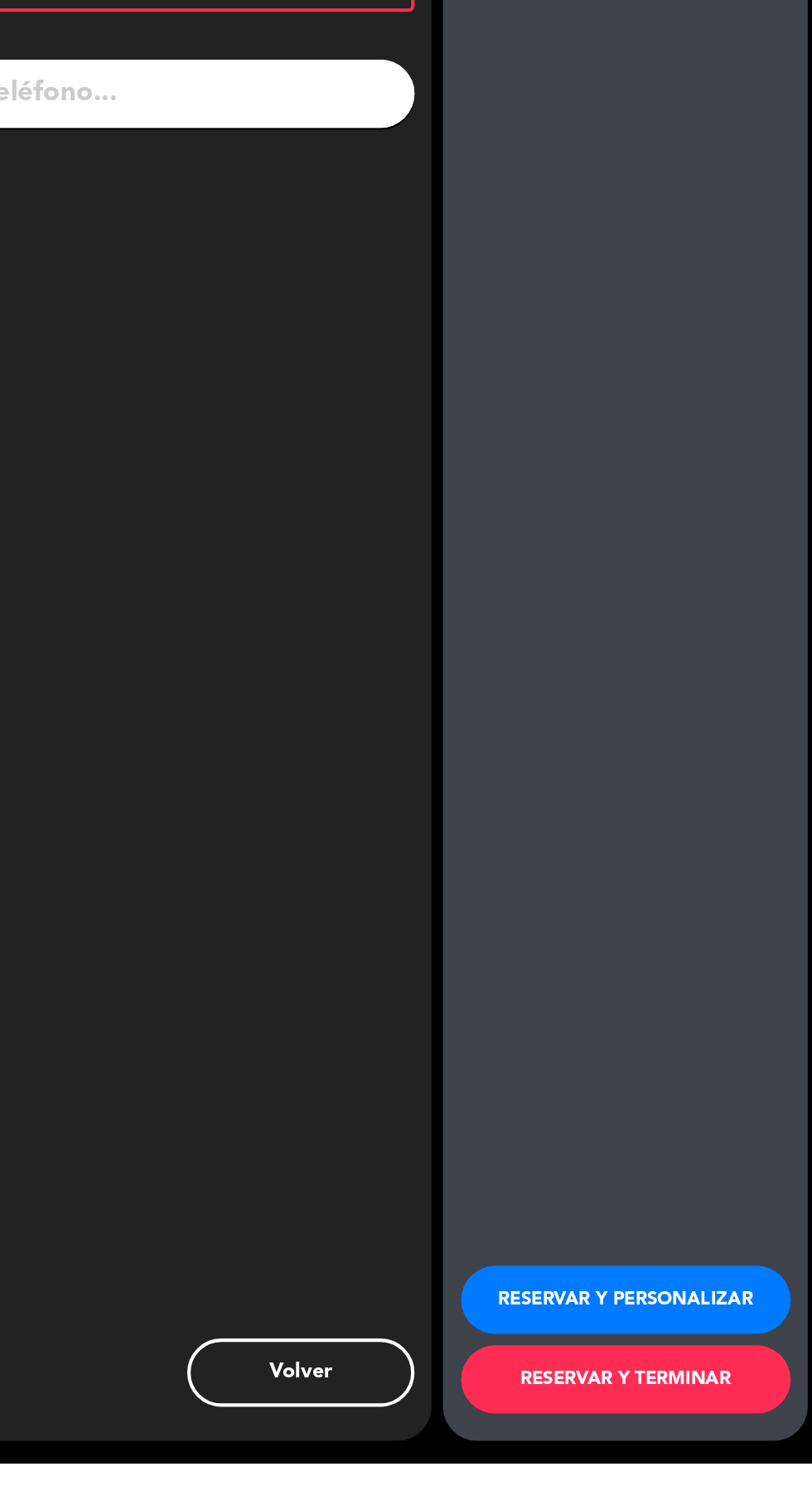
click at [703, 1416] on button "RESERVAR Y PERSONALIZAR" at bounding box center [676, 1391] width 240 height 50
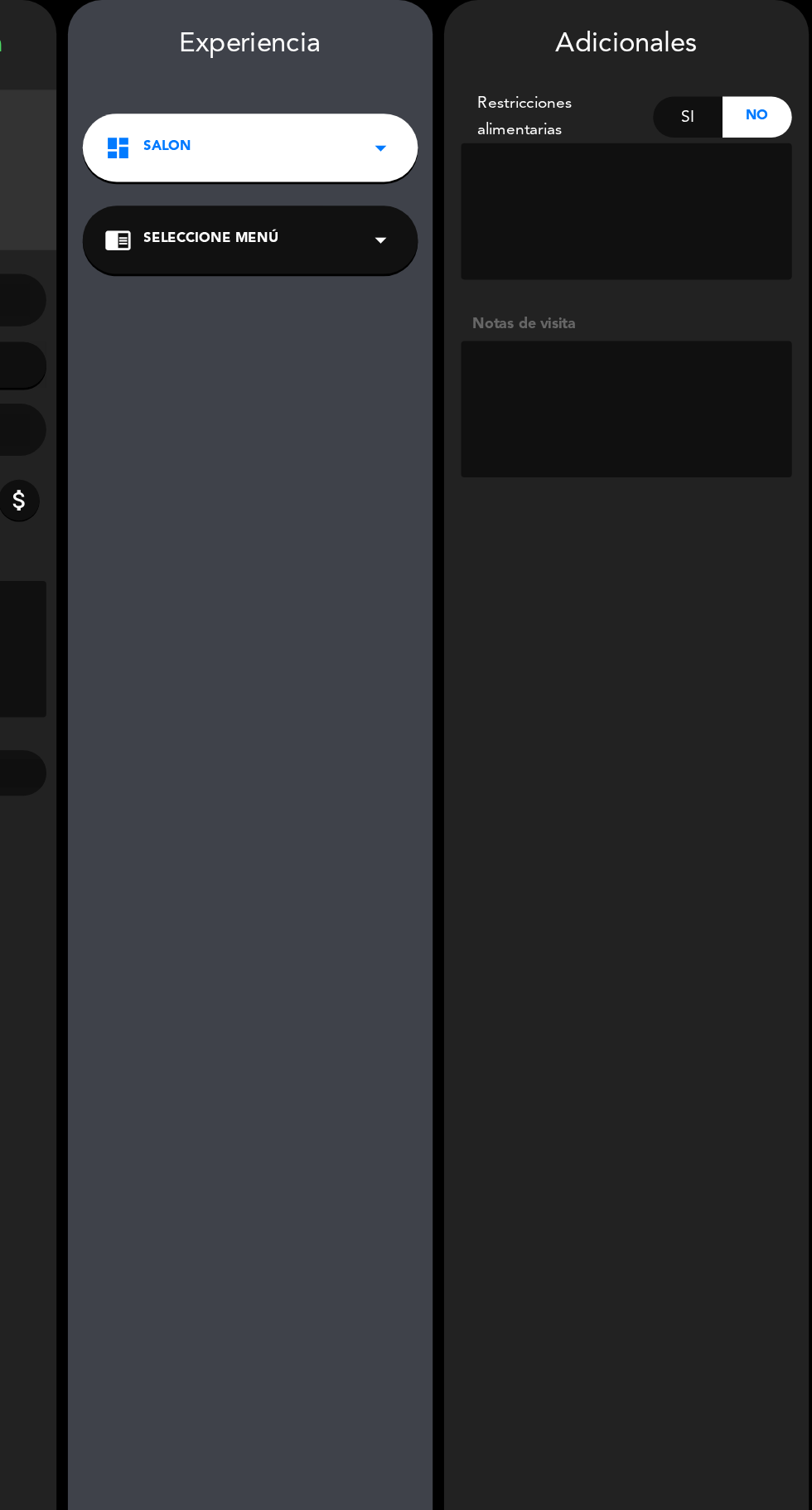
click at [640, 340] on textarea at bounding box center [676, 365] width 241 height 100
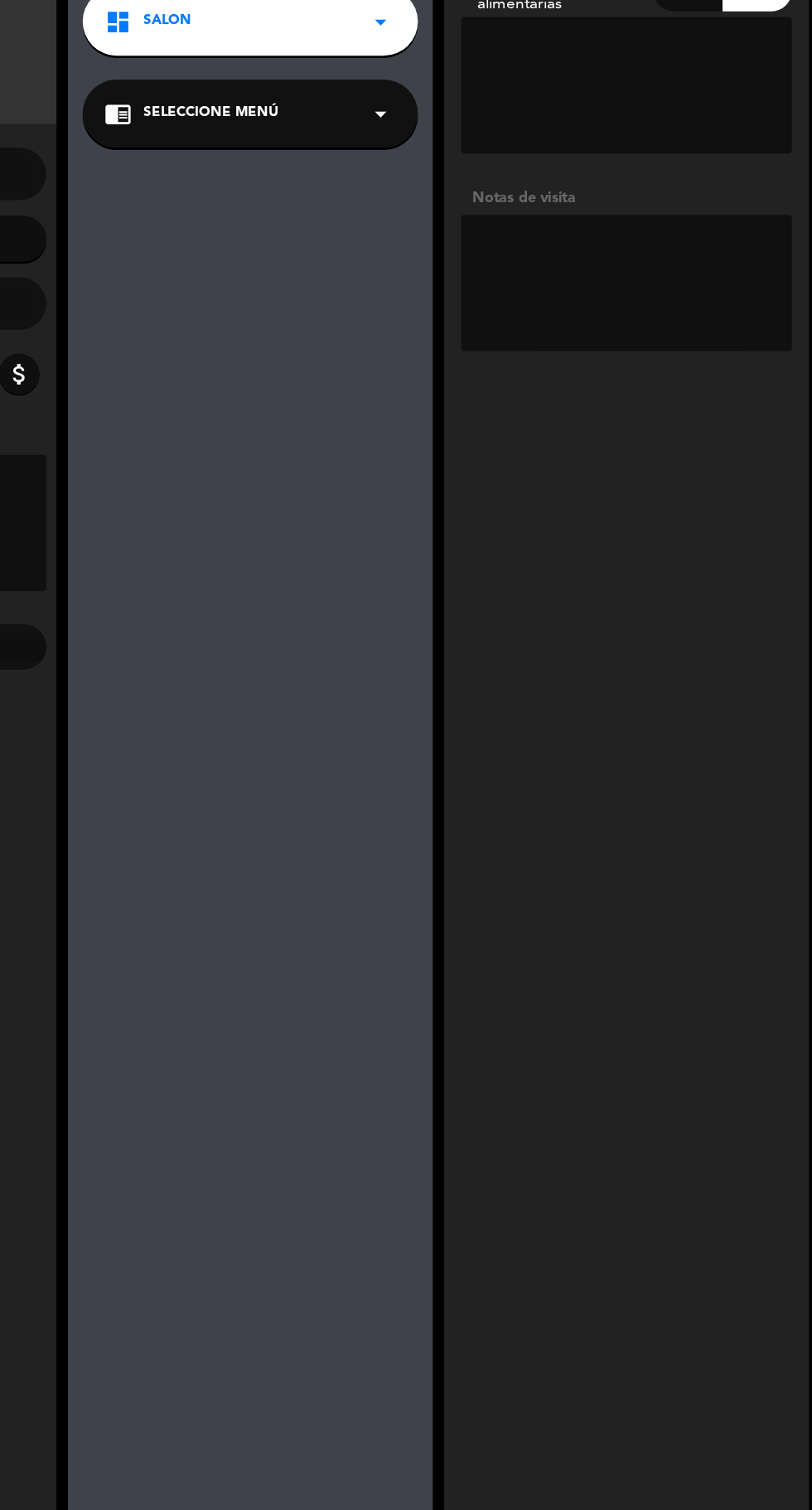
paste textarea "Cena "[PERSON_NAME] menú en La Flor" ○ Incluye: entrada -+ plato principal + po…"
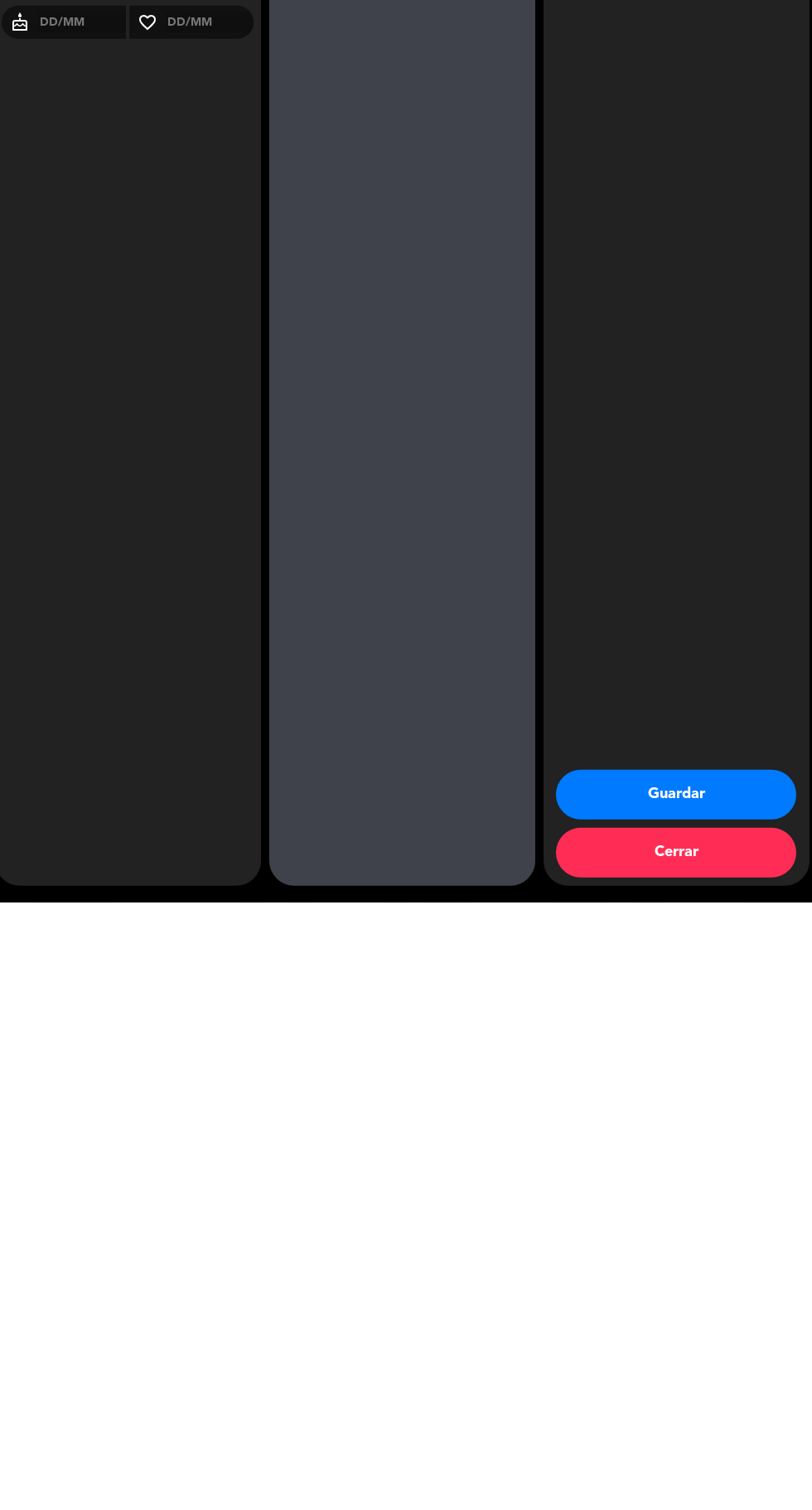
scroll to position [126, 0]
type textarea "Cena "[PERSON_NAME] menú en La Flor" ○ Incluye: entrada -+ plato principal + po…"
click at [720, 1384] on button "Guardar" at bounding box center [676, 1402] width 240 height 50
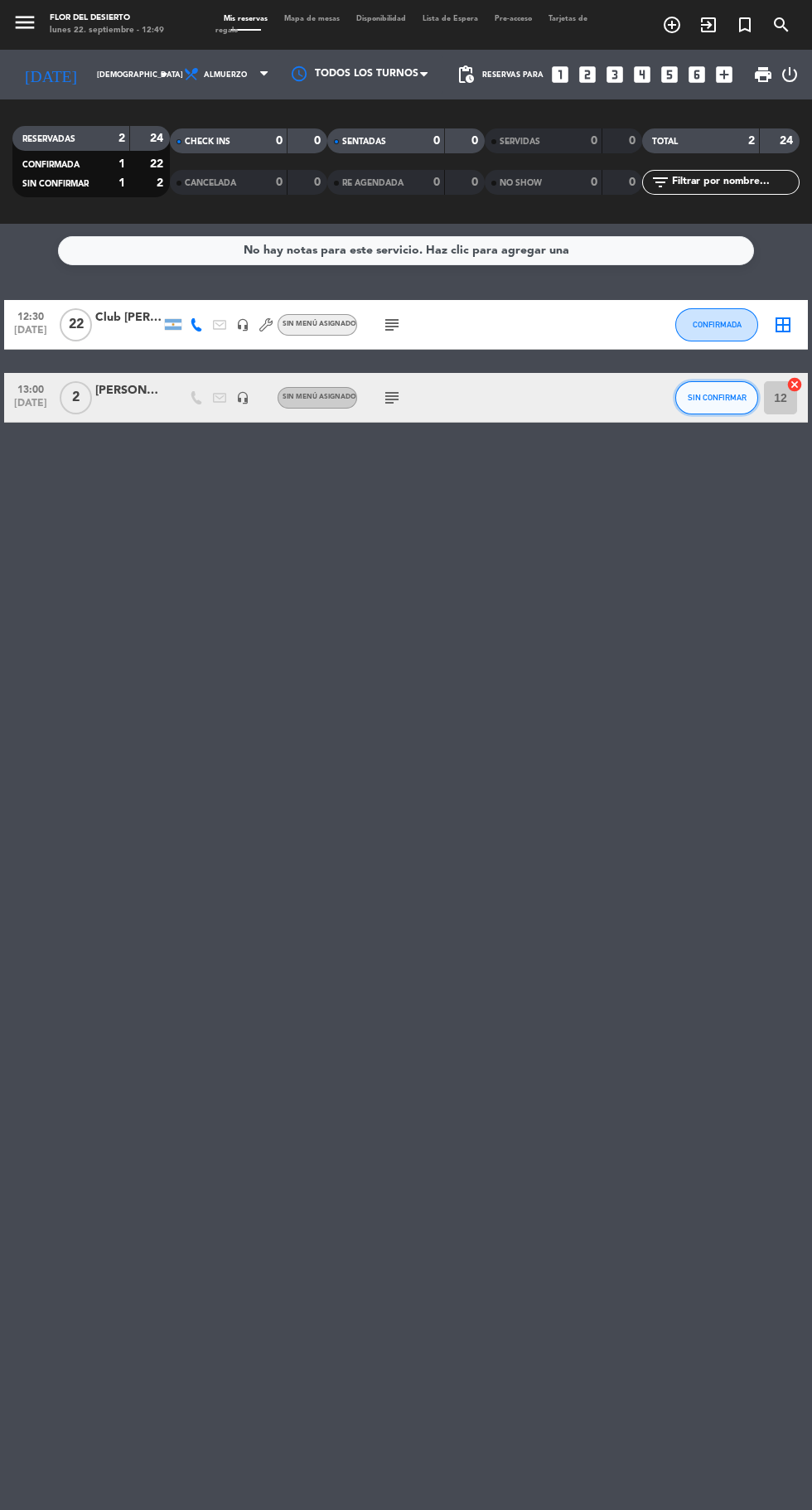
click at [713, 381] on button "SIN CONFIRMAR" at bounding box center [716, 397] width 83 height 33
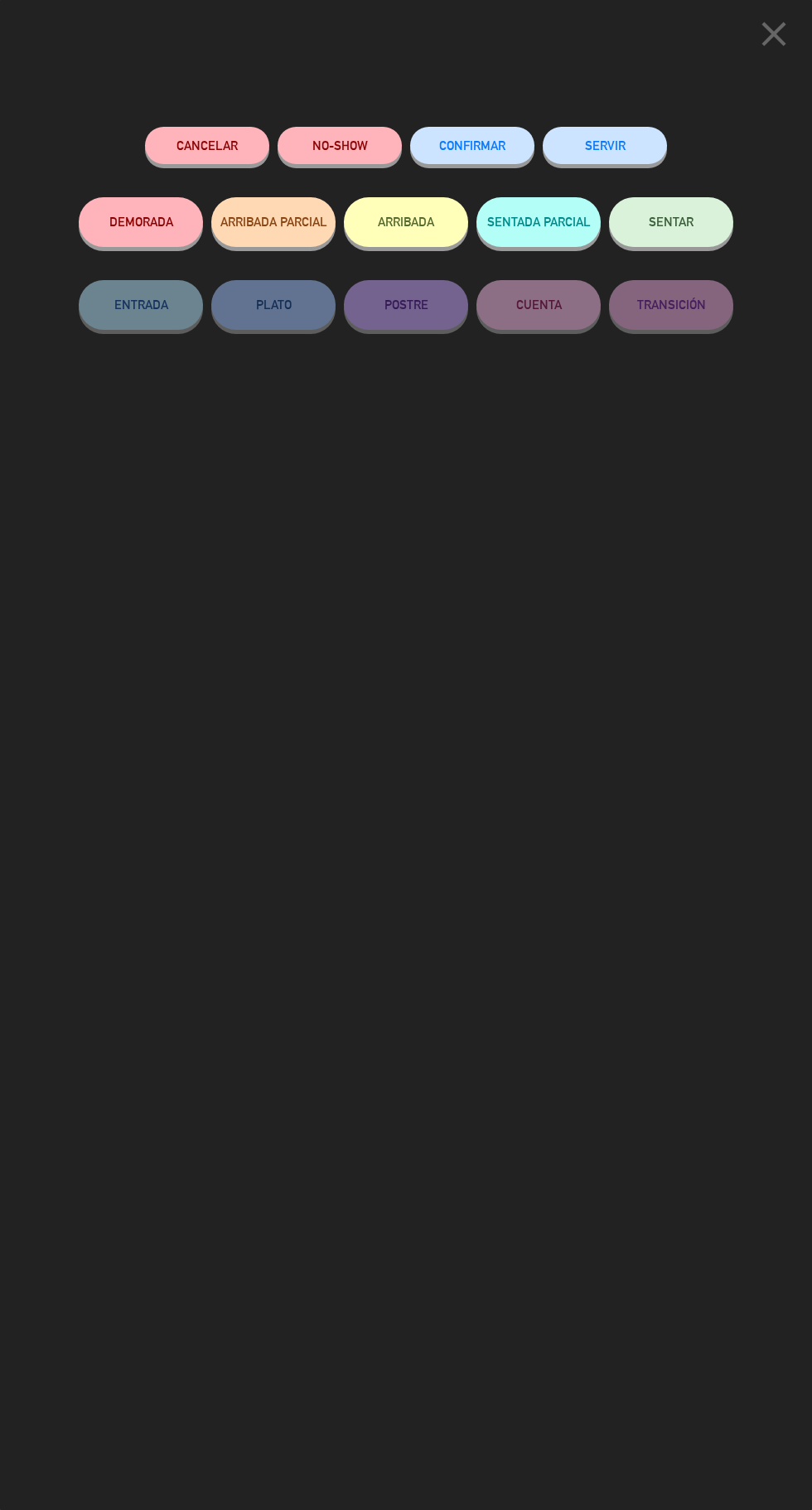
click at [465, 143] on span "CONFIRMAR" at bounding box center [472, 145] width 66 height 14
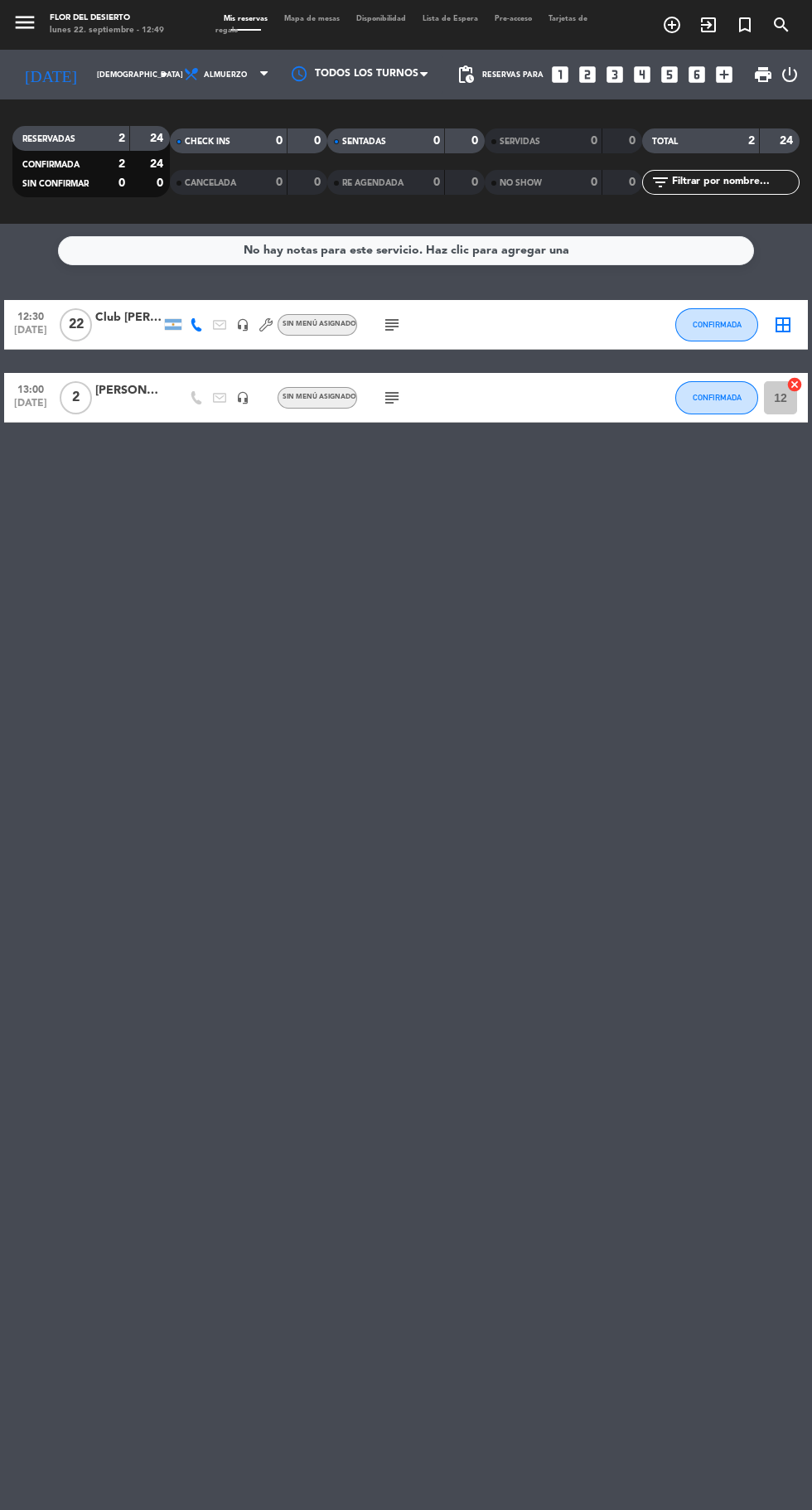
click at [390, 388] on icon "subject" at bounding box center [392, 398] width 20 height 20
